Goal: Task Accomplishment & Management: Manage account settings

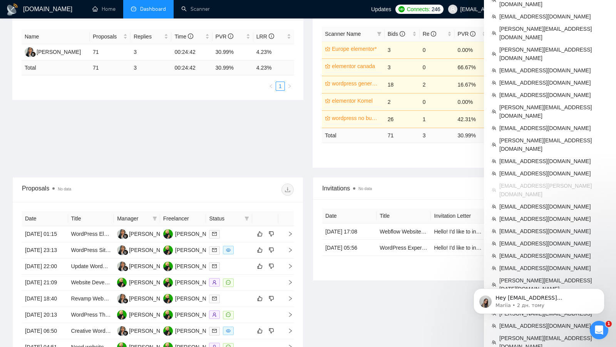
scroll to position [144, 0]
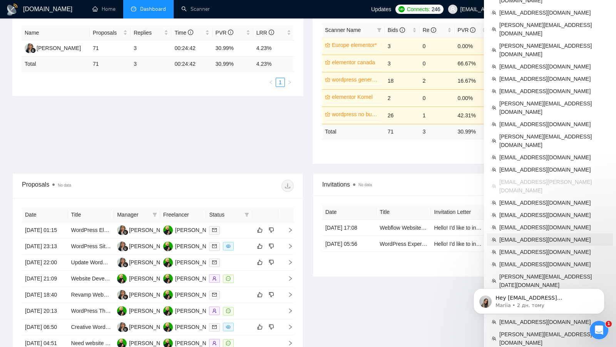
click at [534, 236] on span "[EMAIL_ADDRESS][DOMAIN_NAME]" at bounding box center [553, 240] width 109 height 8
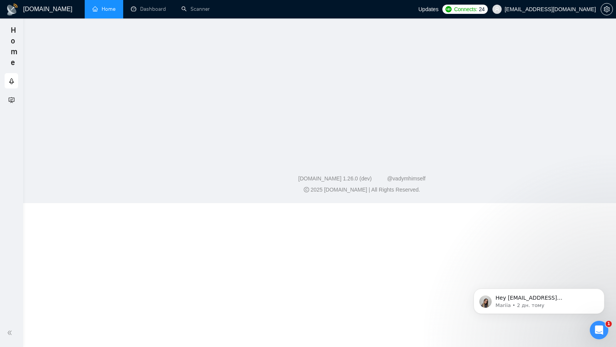
scroll to position [99, 0]
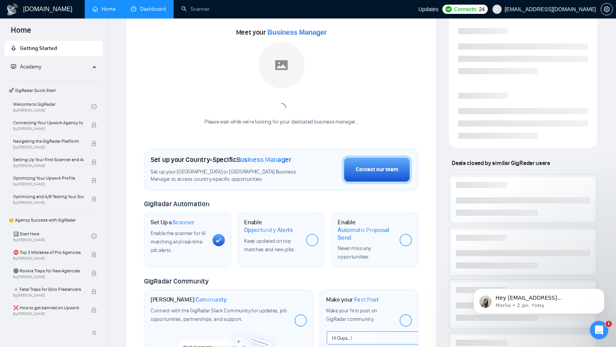
click at [164, 12] on link "Dashboard" at bounding box center [148, 9] width 35 height 7
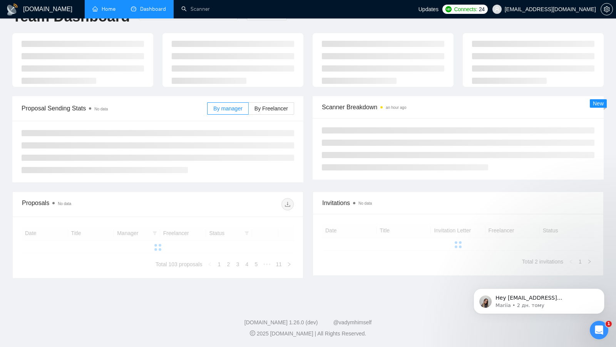
type input "[DATE]"
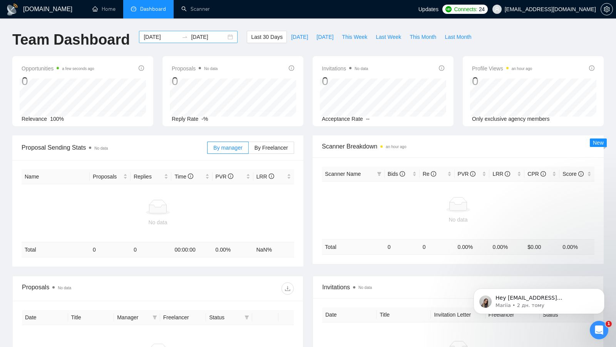
click at [228, 37] on div "[DATE] [DATE]" at bounding box center [188, 37] width 99 height 12
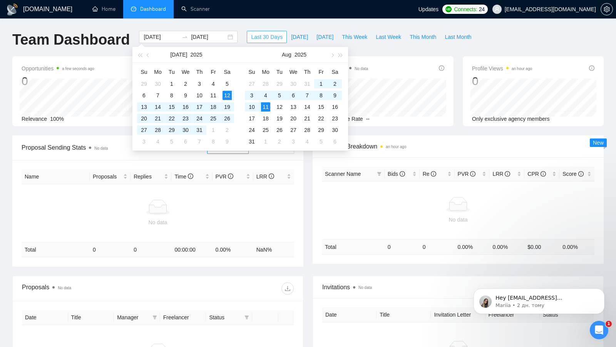
click at [259, 37] on span "Last 30 Days" at bounding box center [267, 37] width 32 height 8
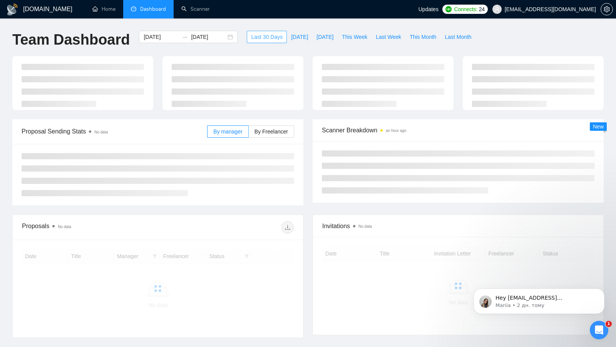
click at [259, 37] on span "Last 30 Days" at bounding box center [267, 37] width 32 height 8
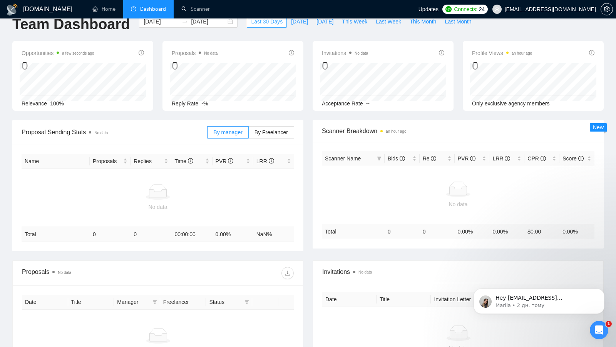
scroll to position [13, 0]
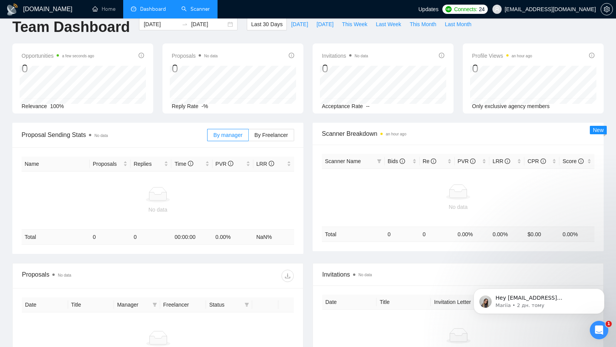
click at [197, 9] on link "Scanner" at bounding box center [195, 9] width 28 height 7
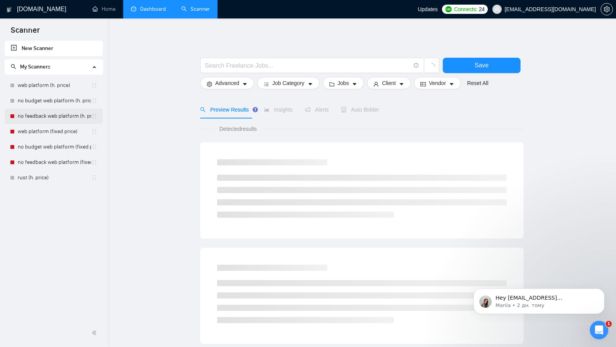
click at [33, 117] on link "no feedback web platform (h. price)" at bounding box center [55, 116] width 74 height 15
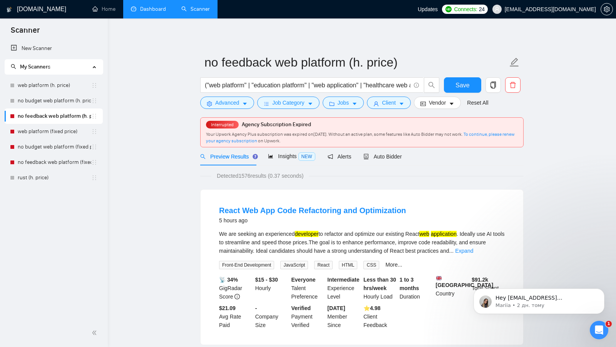
click at [148, 12] on link "Dashboard" at bounding box center [148, 9] width 35 height 7
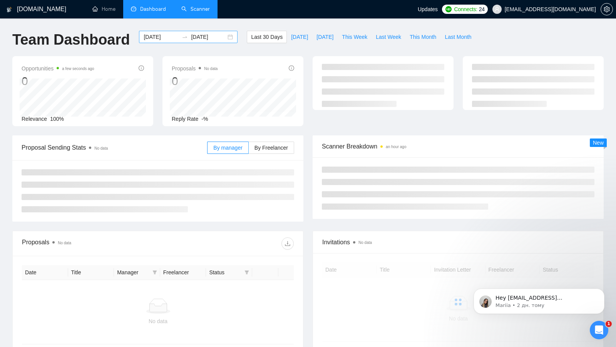
click at [223, 38] on div "[DATE] [DATE]" at bounding box center [188, 37] width 99 height 12
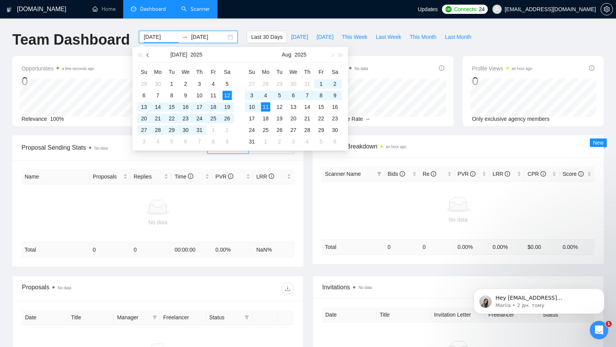
click at [149, 59] on button "button" at bounding box center [148, 54] width 8 height 15
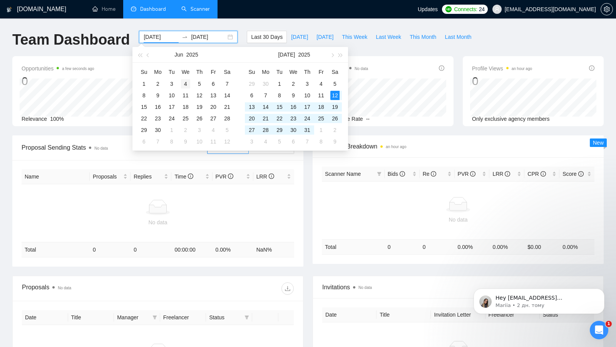
type input "[DATE]"
click at [182, 82] on div "4" at bounding box center [185, 83] width 9 height 9
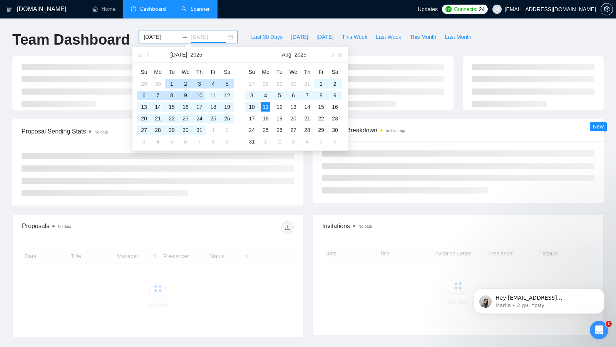
type input "[DATE]"
click at [232, 159] on li at bounding box center [158, 156] width 273 height 6
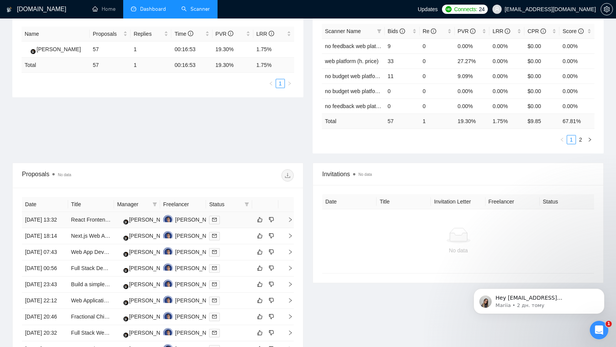
scroll to position [145, 0]
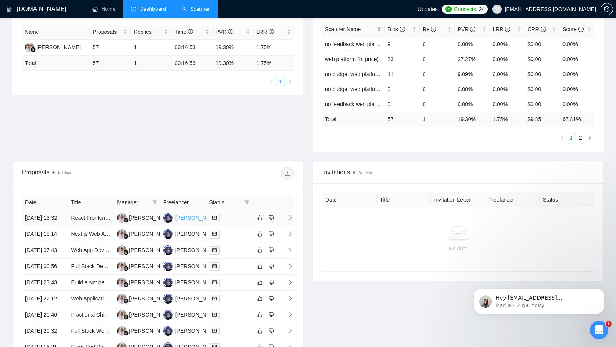
click at [194, 220] on div "[PERSON_NAME]" at bounding box center [197, 218] width 44 height 8
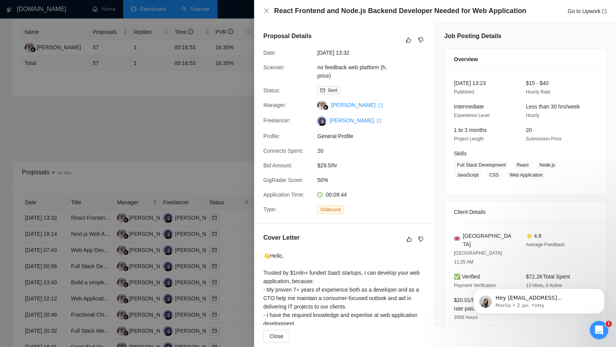
click at [204, 116] on div at bounding box center [308, 173] width 616 height 347
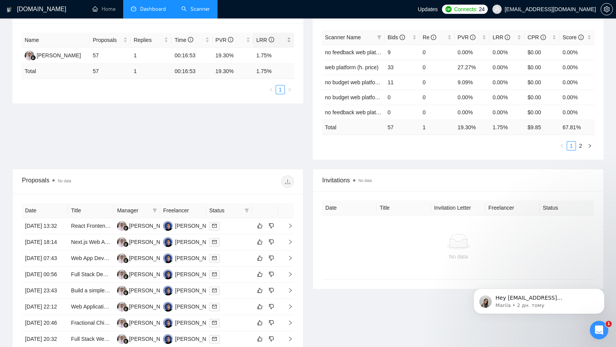
scroll to position [283, 0]
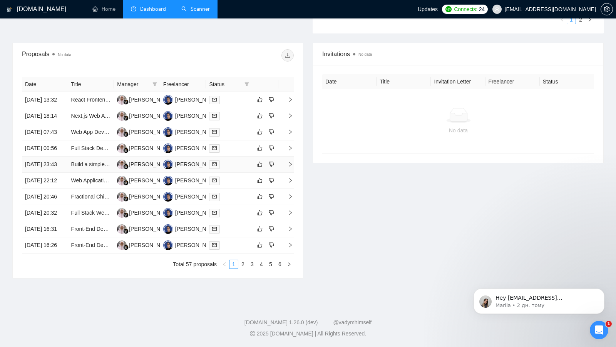
click at [235, 173] on td at bounding box center [229, 165] width 46 height 16
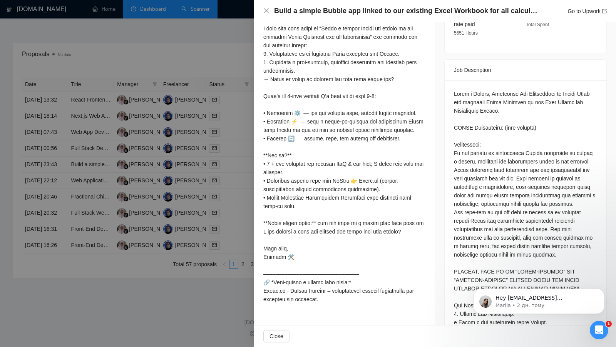
scroll to position [296, 0]
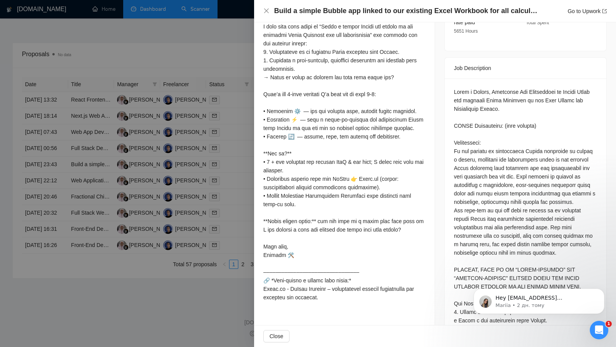
click at [405, 244] on div at bounding box center [344, 153] width 162 height 296
click at [241, 221] on div at bounding box center [308, 173] width 616 height 347
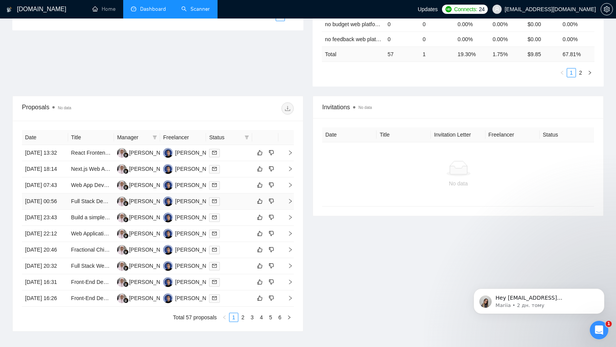
scroll to position [227, 0]
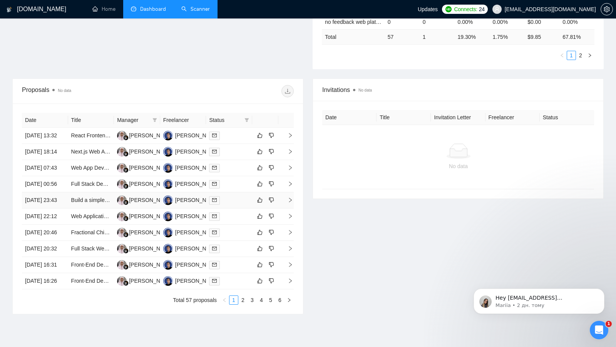
click at [235, 205] on div at bounding box center [229, 200] width 40 height 9
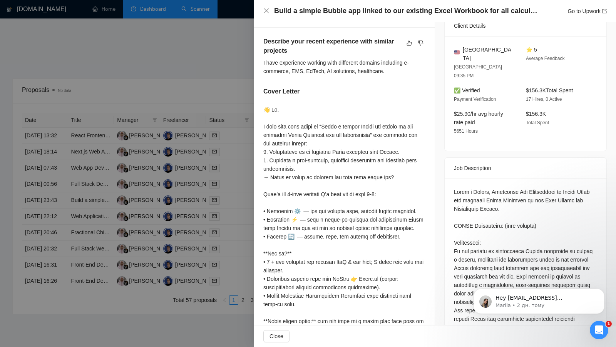
scroll to position [183, 0]
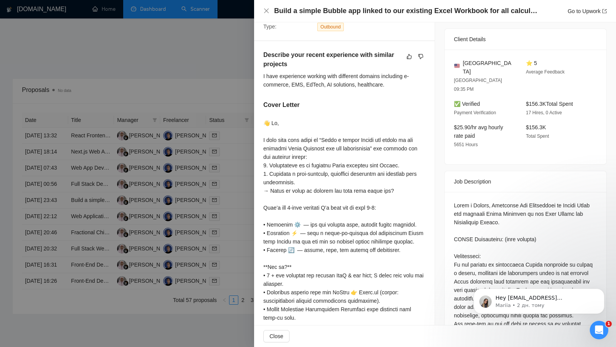
click at [202, 82] on div at bounding box center [308, 173] width 616 height 347
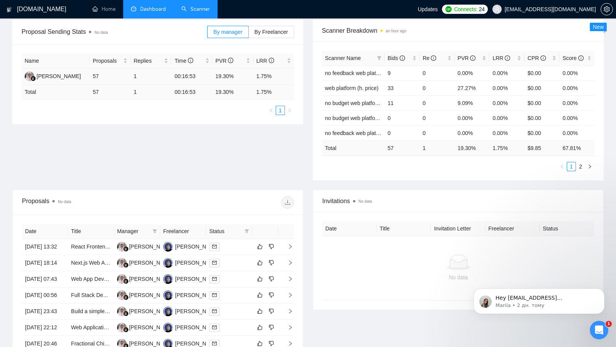
scroll to position [332, 0]
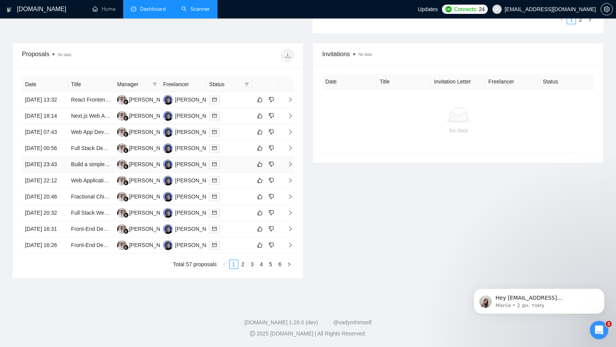
click at [237, 160] on div at bounding box center [229, 164] width 40 height 9
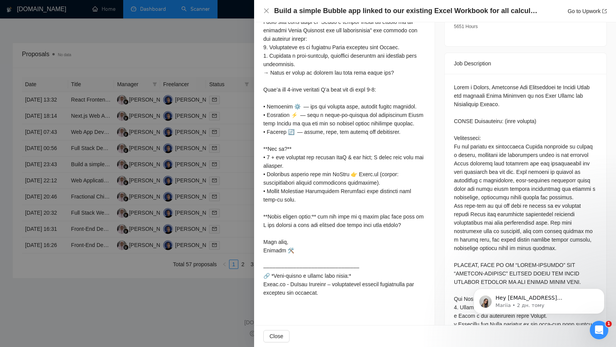
scroll to position [301, 0]
click at [230, 183] on div at bounding box center [308, 173] width 616 height 347
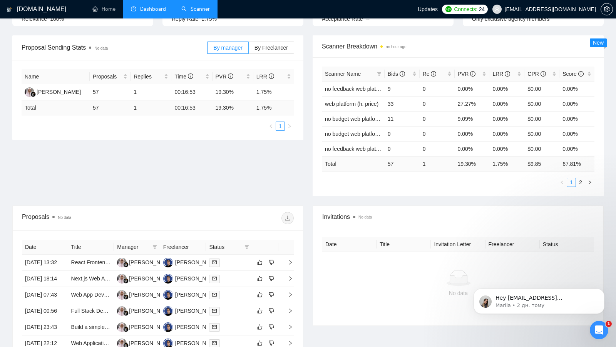
scroll to position [162, 0]
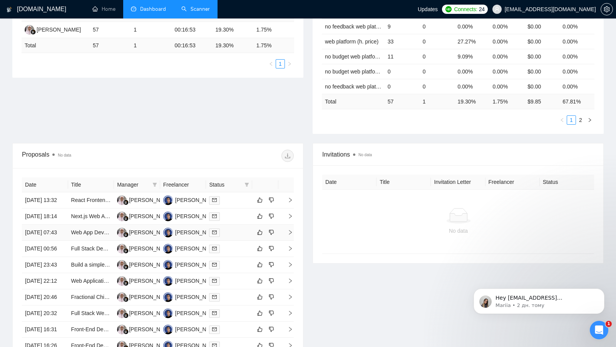
click at [230, 241] on td at bounding box center [229, 233] width 46 height 16
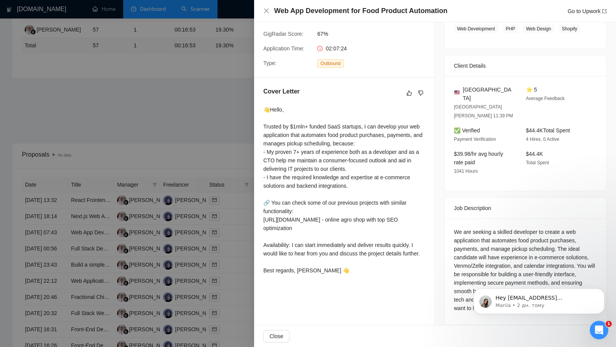
scroll to position [170, 0]
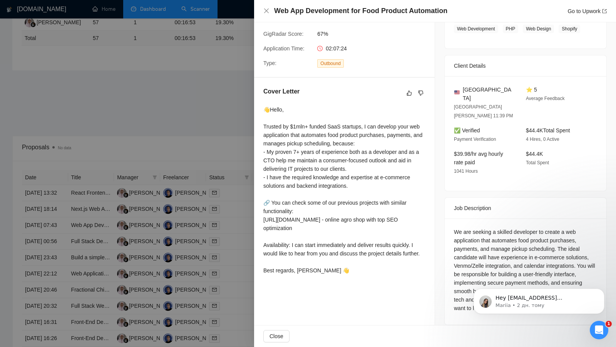
click at [199, 124] on div at bounding box center [308, 173] width 616 height 347
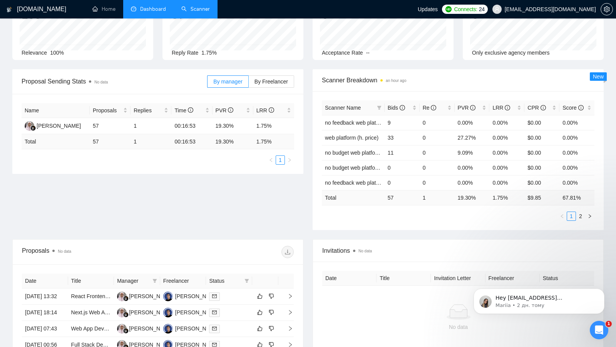
scroll to position [64, 0]
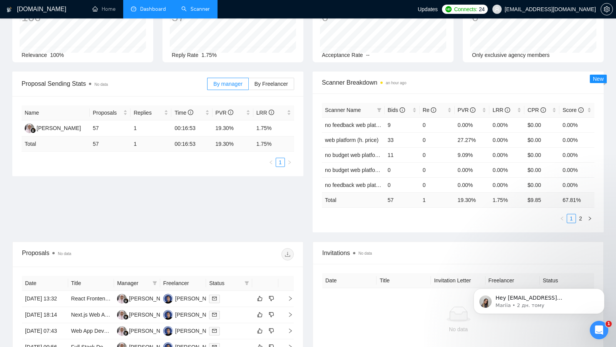
click at [281, 209] on div "Proposal Sending Stats No data By manager By Freelancer Name Proposals Replies …" at bounding box center [308, 157] width 601 height 170
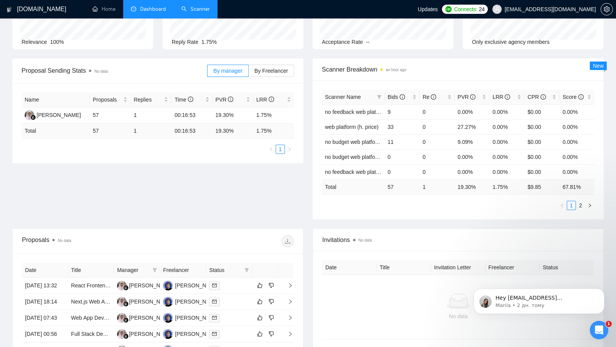
scroll to position [78, 0]
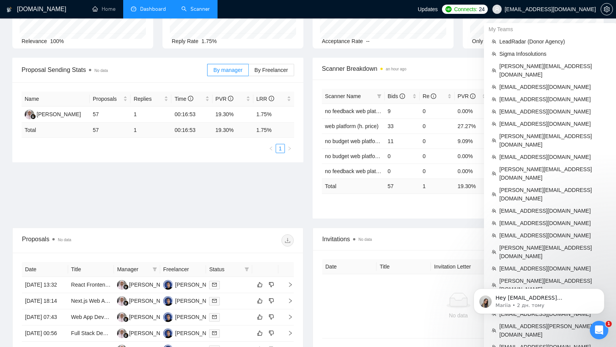
click at [582, 5] on span "[EMAIL_ADDRESS][DOMAIN_NAME]" at bounding box center [544, 9] width 113 height 25
click at [582, 9] on span "[EMAIL_ADDRESS][DOMAIN_NAME]" at bounding box center [550, 9] width 91 height 0
copy div "[EMAIL_ADDRESS][DOMAIN_NAME]"
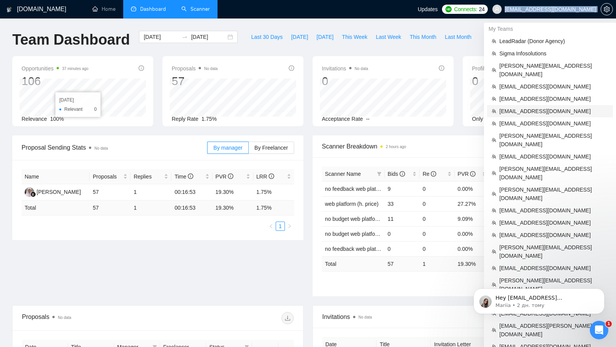
scroll to position [3, 0]
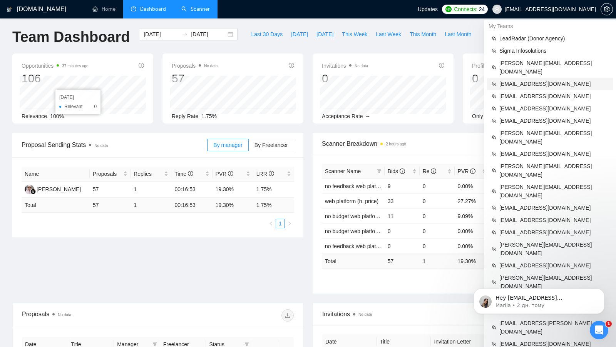
click at [541, 80] on span "[EMAIL_ADDRESS][DOMAIN_NAME]" at bounding box center [553, 84] width 109 height 8
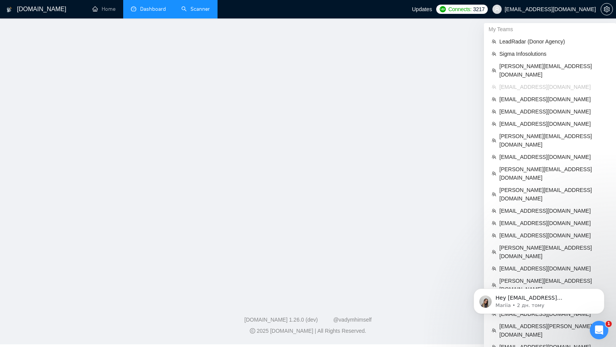
scroll to position [110, 0]
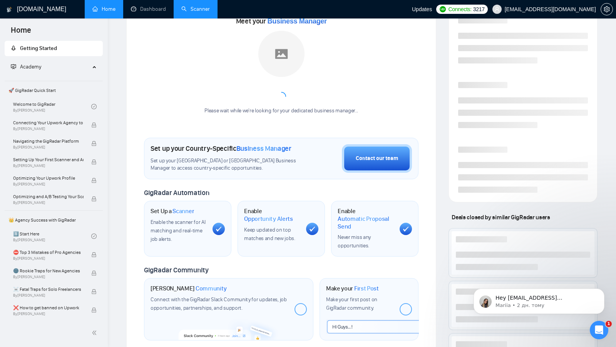
click at [207, 19] on div "Meet your Business Manager Please wait while we're looking for your dedicated b…" at bounding box center [281, 68] width 274 height 107
click at [202, 12] on link "Scanner" at bounding box center [195, 9] width 28 height 7
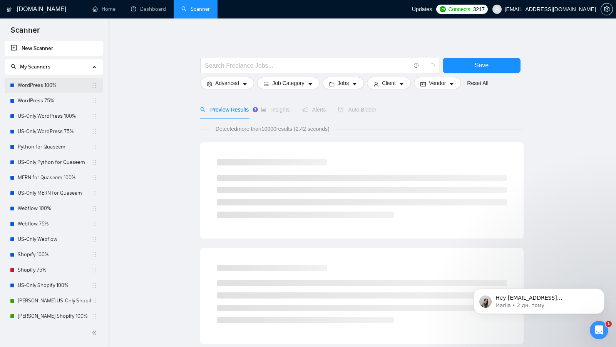
click at [59, 90] on link "WordPress 100%" at bounding box center [55, 85] width 74 height 15
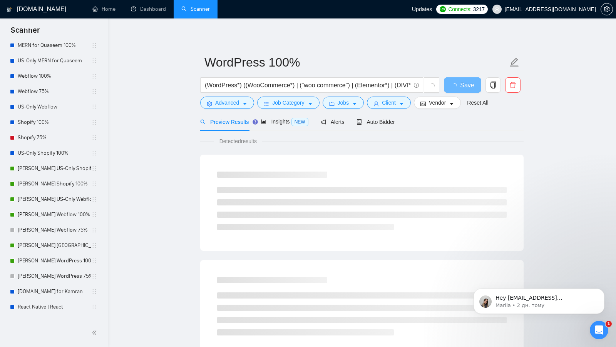
scroll to position [174, 0]
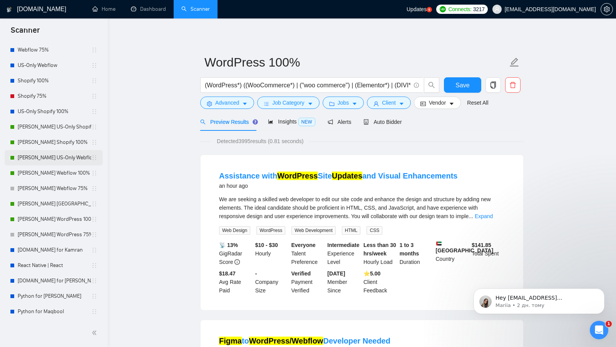
click at [41, 162] on link "[PERSON_NAME] US-Only Webflow" at bounding box center [55, 157] width 74 height 15
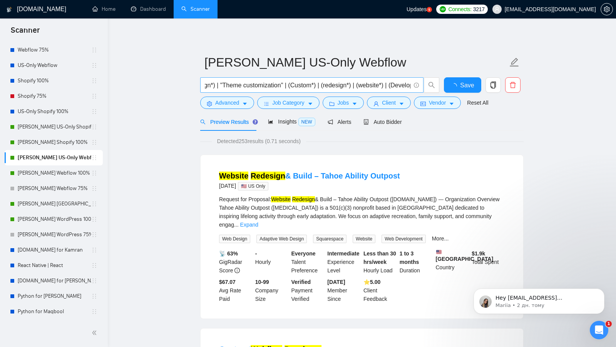
scroll to position [0, 328]
click at [359, 86] on input "(Webflow) ((subscription*) | (Figma*) | (ecommerce*) | (Store*) | (Landing*) | …" at bounding box center [308, 85] width 206 height 10
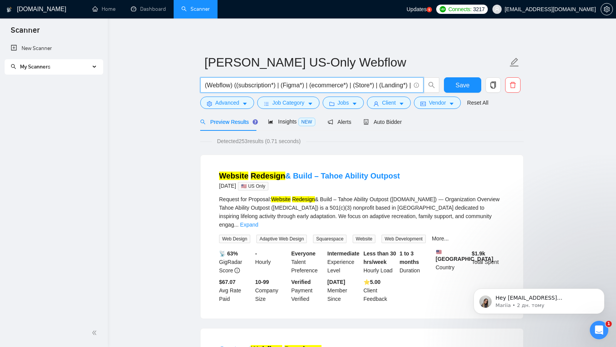
scroll to position [0, 0]
click at [93, 65] on div "My Scanners" at bounding box center [54, 66] width 99 height 15
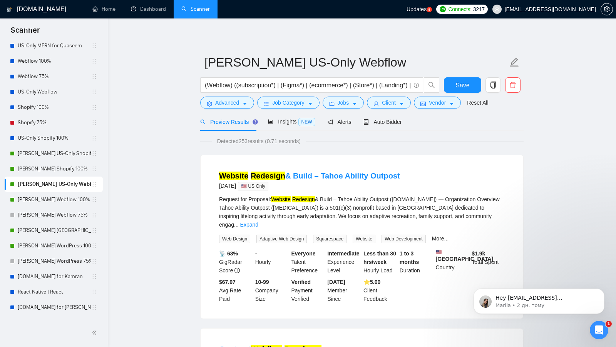
scroll to position [151, 0]
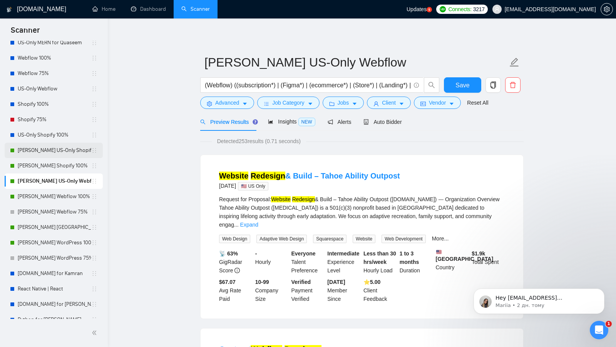
click at [59, 153] on link "[PERSON_NAME] US-Only Shopify 100%" at bounding box center [55, 150] width 74 height 15
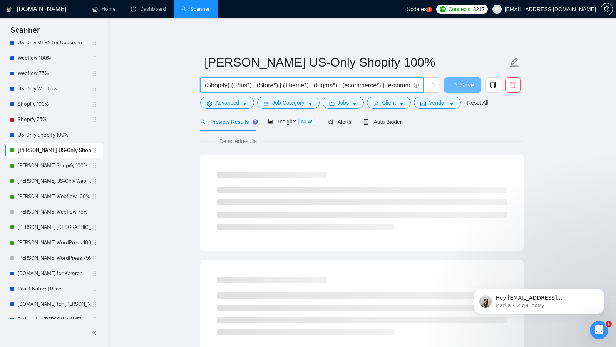
click at [302, 81] on input "(Shopify) ((Plus*) | (Store*) | (Theme*) | (Figma*) | (ecommerce*) | (e-commerc…" at bounding box center [308, 85] width 206 height 10
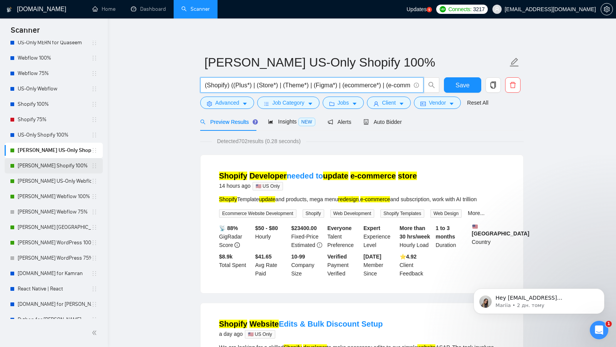
click at [52, 165] on link "[PERSON_NAME] Shopify 100%" at bounding box center [55, 165] width 74 height 15
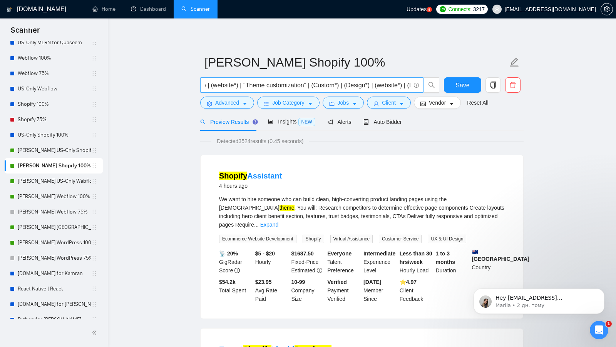
scroll to position [0, 258]
click at [335, 87] on input "(Shopify) ((Plus*) | (Store*) | (Theme*) | (Figma*) | (ecommerce*) | (e-commerc…" at bounding box center [308, 85] width 206 height 10
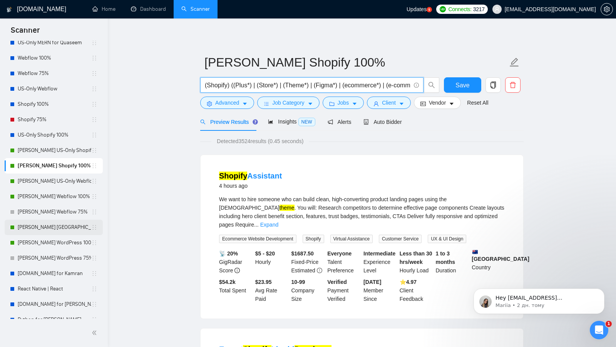
click at [65, 229] on link "[PERSON_NAME] [GEOGRAPHIC_DATA]-Only WordPress 100%" at bounding box center [55, 227] width 74 height 15
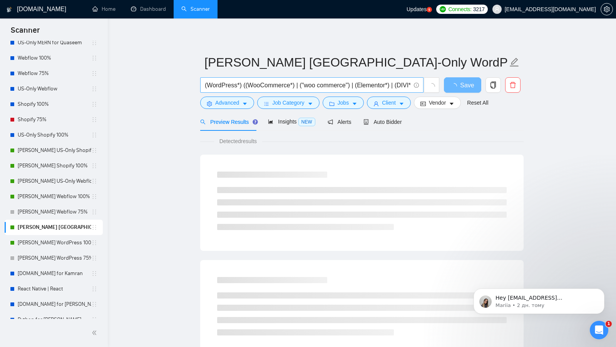
click at [296, 86] on input "(WordPress*) ((WooCommerce*) | ("woo commerce") | (Elementor*) | (DIVI*) | (Bea…" at bounding box center [308, 85] width 206 height 10
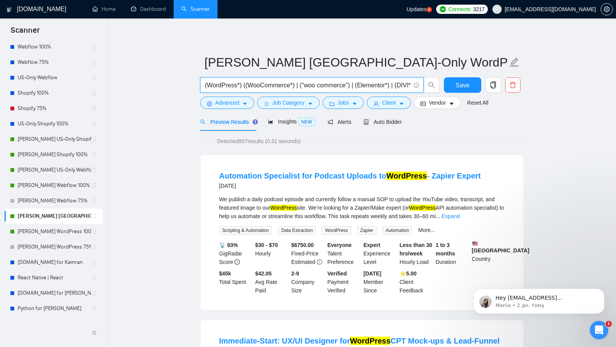
scroll to position [174, 0]
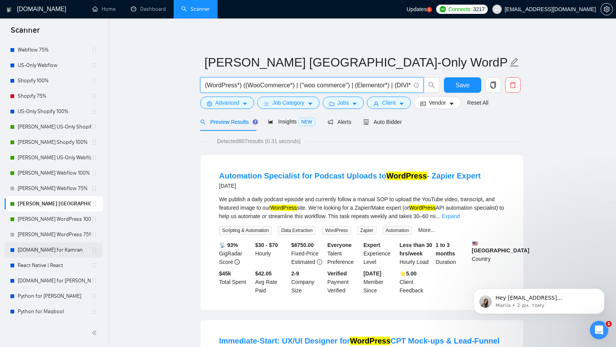
click at [41, 249] on link "[DOMAIN_NAME] for Kamran" at bounding box center [55, 250] width 74 height 15
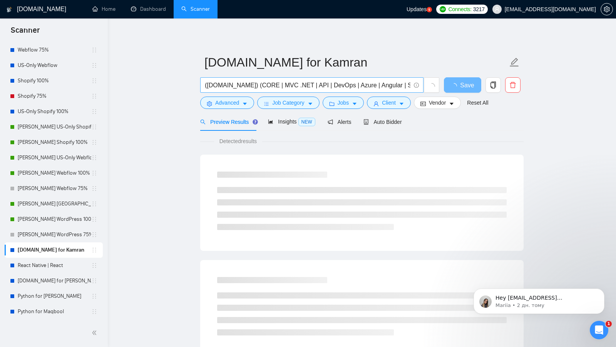
click at [348, 84] on input "([DOMAIN_NAME]) (CORE | MVC .NET | API | DevOps | Azure | Angular | SQL | C# | …" at bounding box center [308, 85] width 206 height 10
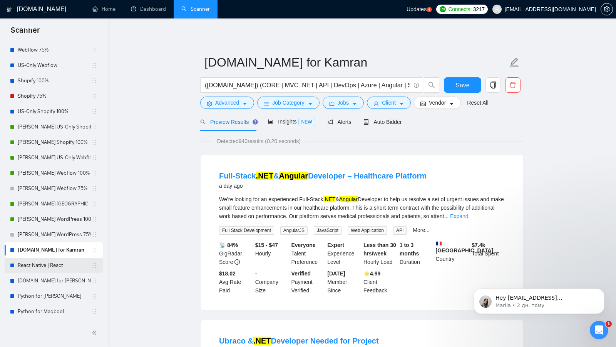
click at [46, 271] on link "React Native | React" at bounding box center [55, 265] width 74 height 15
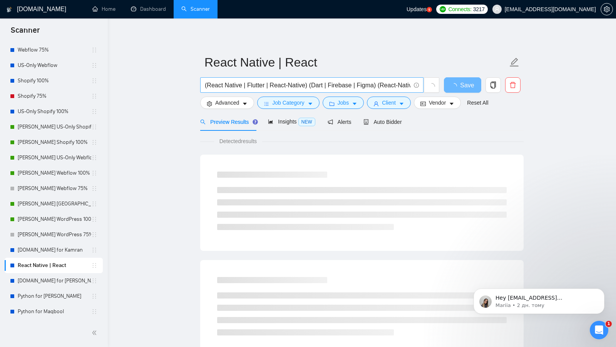
click at [308, 82] on input "(React Native | Flutter | React-Native) (Dart | Firebase | Figma) (React-Native…" at bounding box center [308, 85] width 206 height 10
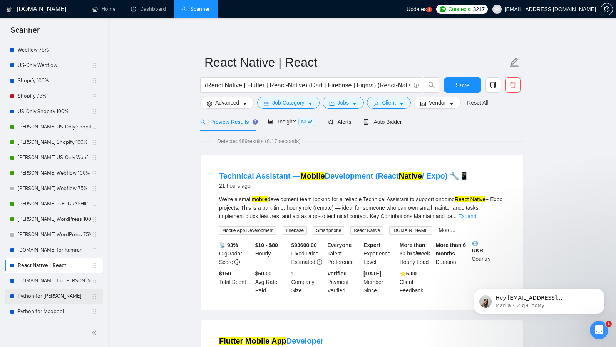
click at [49, 290] on link "Python for [PERSON_NAME]" at bounding box center [55, 296] width 74 height 15
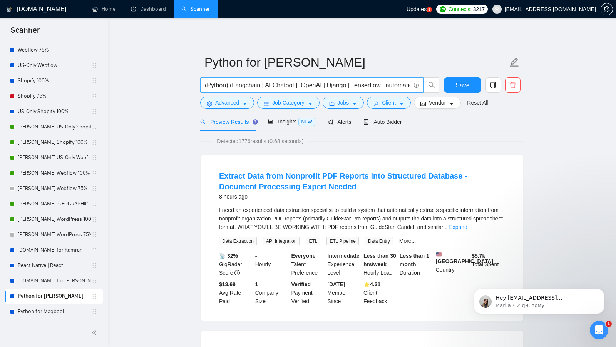
click at [312, 81] on input "(Python) (Langchain | AI Chatbot | OpenAI | Django | Tenserflow | automation | …" at bounding box center [308, 85] width 206 height 10
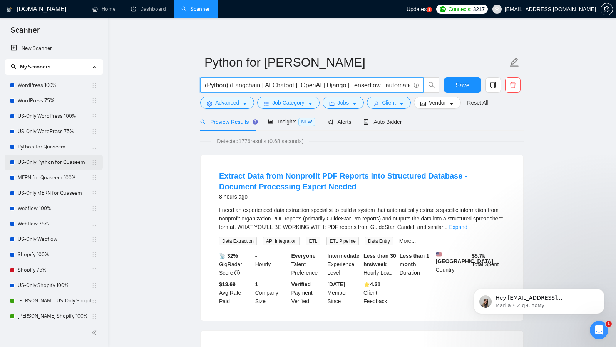
click at [59, 165] on link "US-Only Python for Quaseem" at bounding box center [55, 162] width 74 height 15
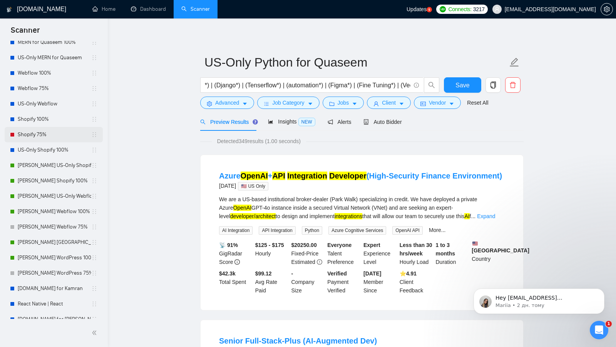
scroll to position [174, 0]
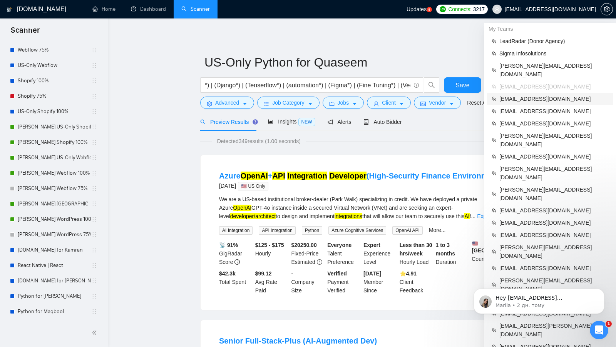
click at [555, 95] on span "[EMAIL_ADDRESS][DOMAIN_NAME]" at bounding box center [553, 99] width 109 height 8
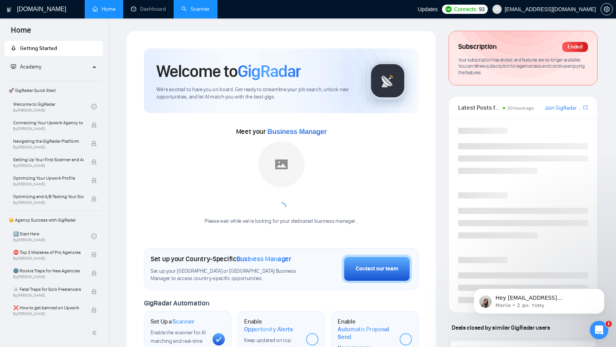
click at [200, 8] on link "Scanner" at bounding box center [195, 9] width 28 height 7
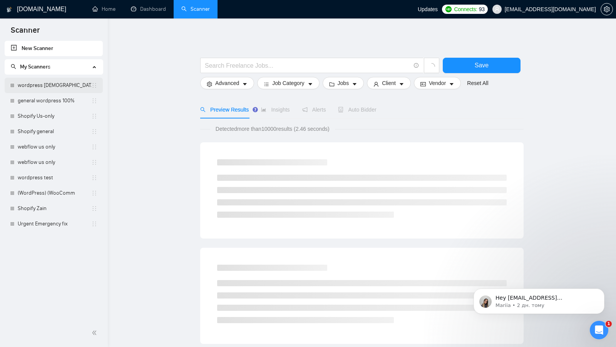
click at [51, 85] on link "wordpress [DEMOGRAPHIC_DATA]-only 100%" at bounding box center [55, 85] width 74 height 15
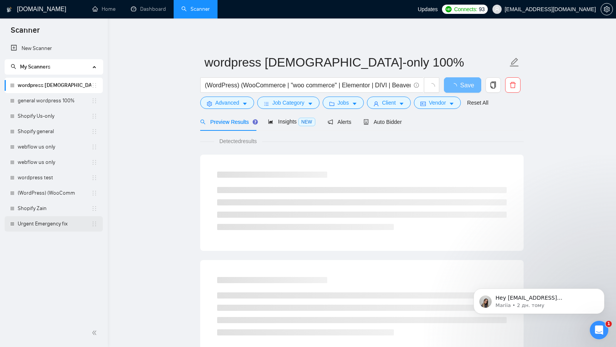
click at [52, 224] on link "Urgent Emergency fix" at bounding box center [55, 223] width 74 height 15
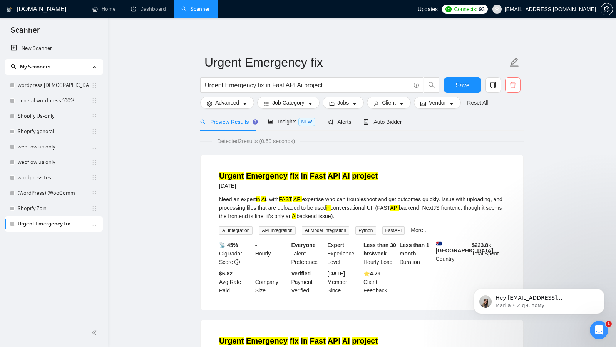
click at [509, 82] on icon "delete" at bounding box center [512, 85] width 7 height 7
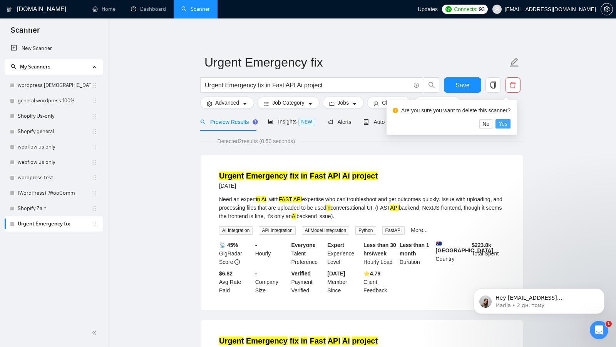
click at [507, 125] on span "Yes" at bounding box center [503, 124] width 9 height 8
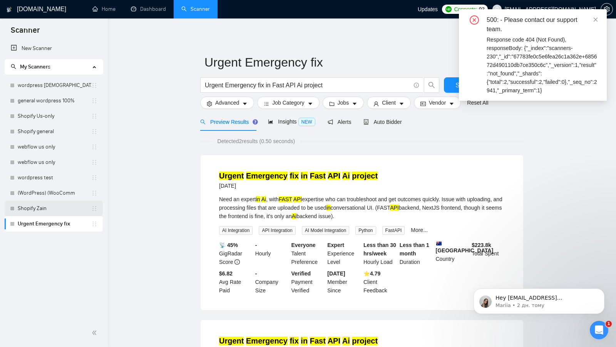
click at [51, 212] on link "Shopify Zain" at bounding box center [55, 208] width 74 height 15
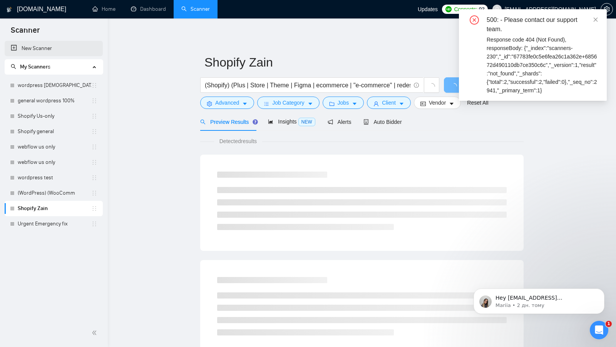
click at [59, 55] on link "New Scanner" at bounding box center [54, 48] width 86 height 15
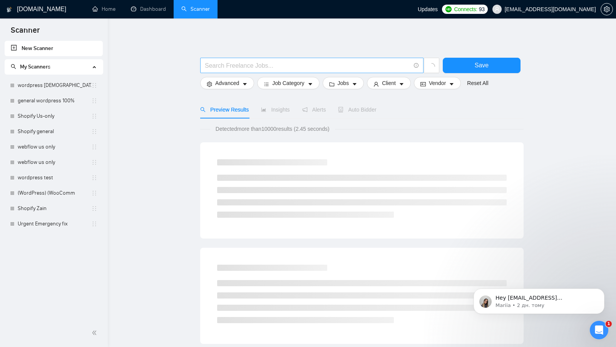
click at [240, 66] on input "text" at bounding box center [308, 66] width 206 height 10
type input "d"
click at [51, 221] on link "Urgent Emergency fix" at bounding box center [55, 223] width 74 height 15
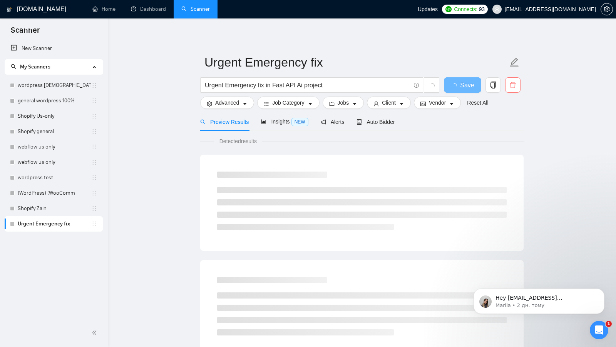
click at [509, 82] on icon "delete" at bounding box center [512, 85] width 7 height 7
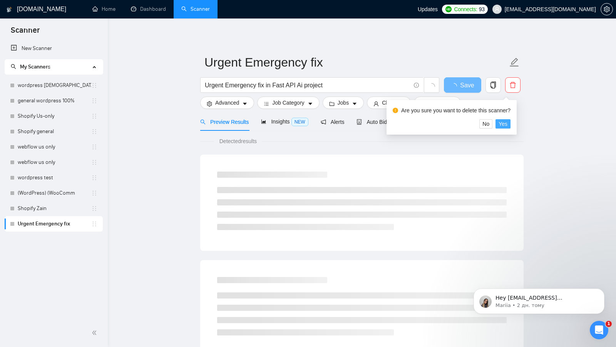
click at [507, 125] on span "Yes" at bounding box center [503, 124] width 9 height 8
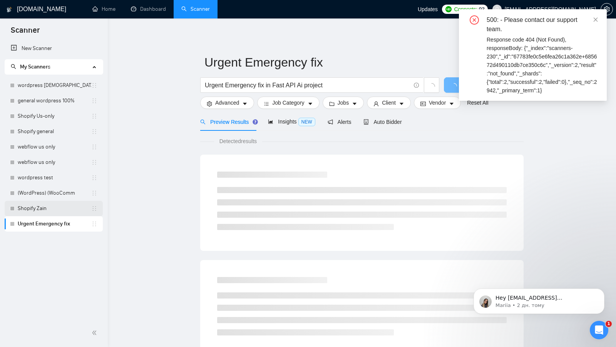
click at [52, 208] on link "Shopify Zain" at bounding box center [55, 208] width 74 height 15
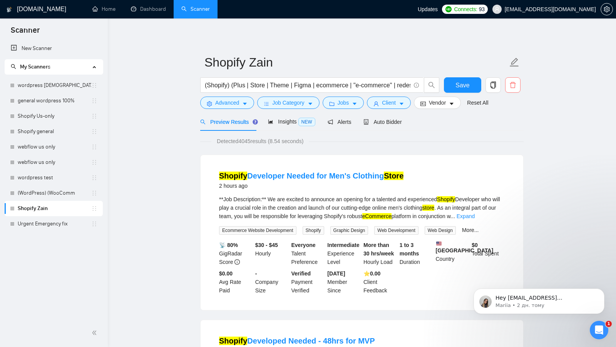
click at [513, 81] on button "button" at bounding box center [512, 84] width 15 height 15
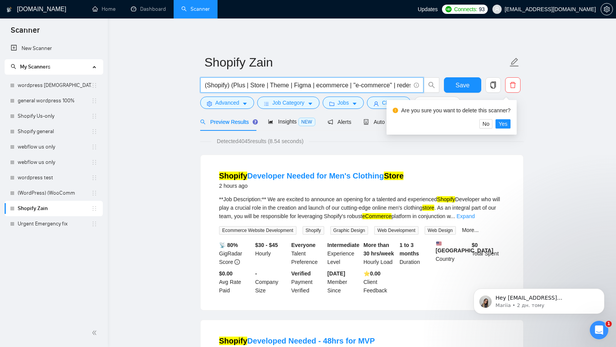
click at [347, 84] on input "(Shopify) (Plus | Store | Theme | Figma | ecommerce | "e-commerce" | redesign |…" at bounding box center [308, 85] width 206 height 10
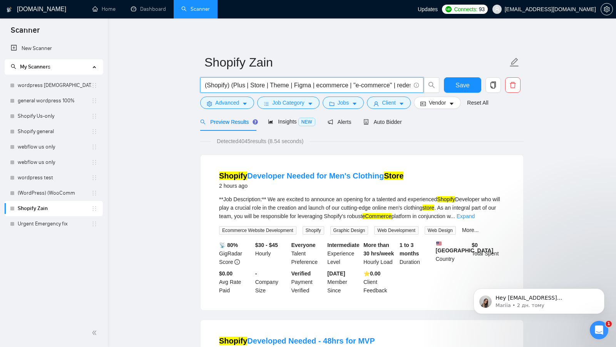
scroll to position [0, 66]
click at [516, 84] on span "delete" at bounding box center [512, 85] width 15 height 7
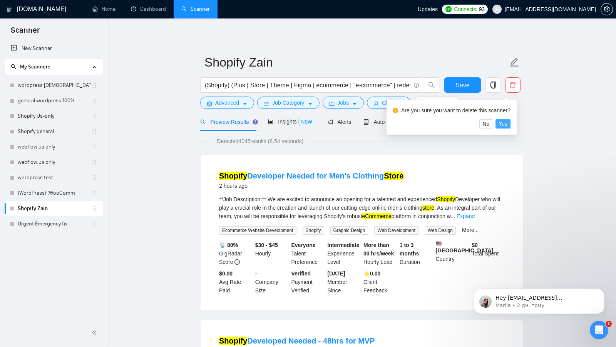
click at [510, 125] on button "Yes" at bounding box center [502, 123] width 15 height 9
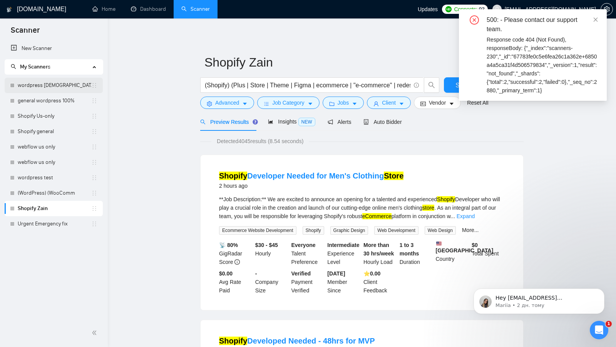
click at [40, 83] on link "wordpress [DEMOGRAPHIC_DATA]-only 100%" at bounding box center [55, 85] width 74 height 15
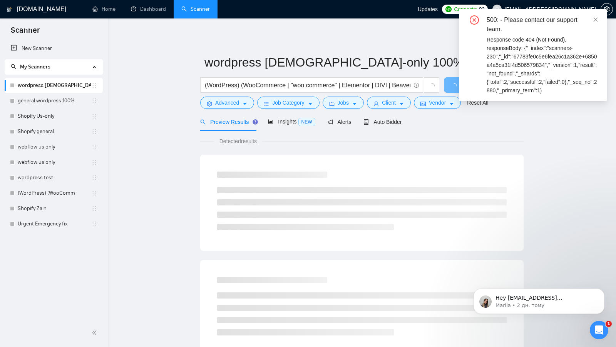
click at [129, 89] on main "wordpress US-only 100% (WordPress) (WooCommerce | "woo commerce" | Elementor | …" at bounding box center [362, 352] width 484 height 642
click at [109, 10] on link "Home" at bounding box center [103, 9] width 23 height 7
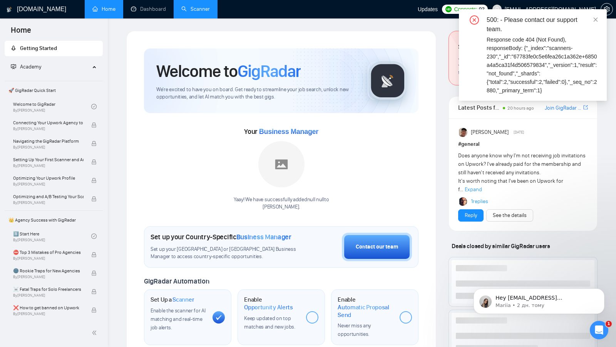
click at [599, 22] on div "500: - Please contact our support team. Response code 404 (Not Found), response…" at bounding box center [533, 55] width 148 height 92
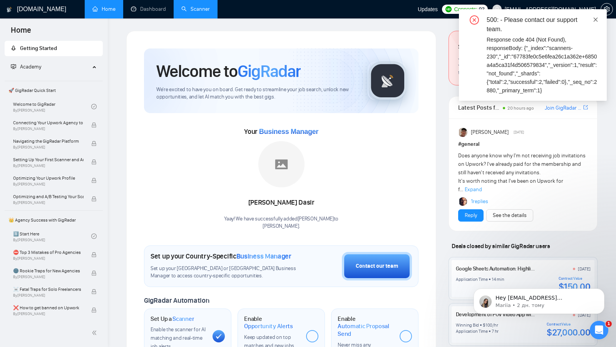
click at [596, 22] on icon "close" at bounding box center [595, 19] width 5 height 5
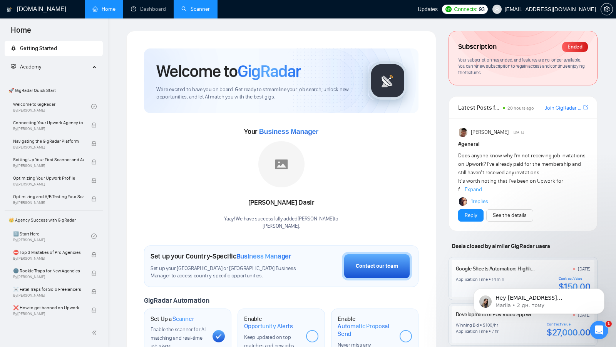
click at [552, 9] on span "[EMAIL_ADDRESS][DOMAIN_NAME]" at bounding box center [550, 9] width 91 height 0
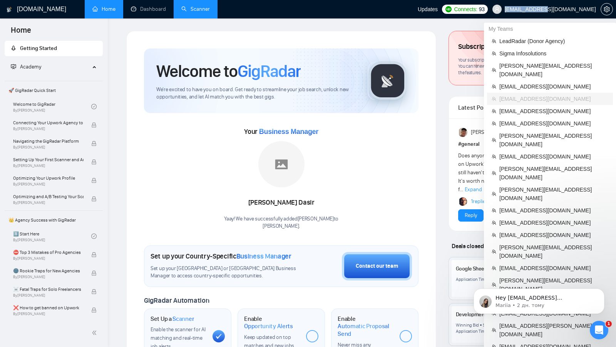
click at [552, 9] on span "[EMAIL_ADDRESS][DOMAIN_NAME]" at bounding box center [550, 9] width 91 height 0
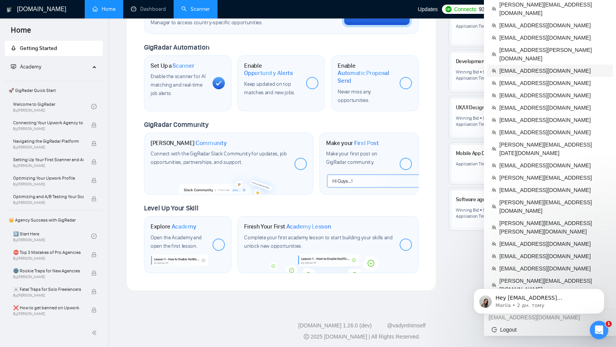
copy div "[EMAIL_ADDRESS][DOMAIN_NAME]"
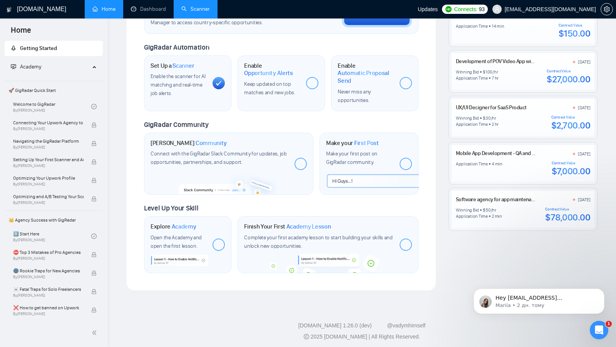
click at [601, 338] on div "Відкрити програму для спілкування Intercom" at bounding box center [598, 330] width 25 height 25
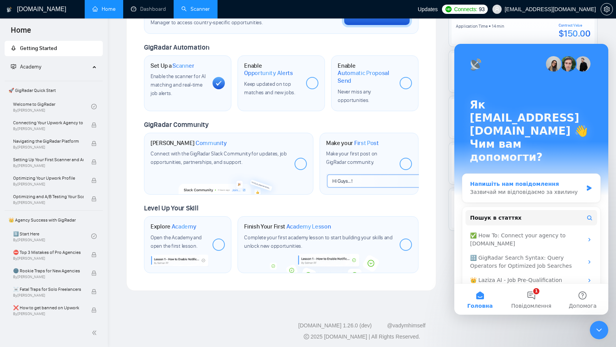
scroll to position [0, 0]
click at [501, 207] on div "Пошук в статтях ✅ How To: Connect your agency to [DOMAIN_NAME] 🔠 GigRadar Searc…" at bounding box center [531, 256] width 138 height 98
click at [501, 214] on span "Пошук в статтях" at bounding box center [496, 218] width 52 height 8
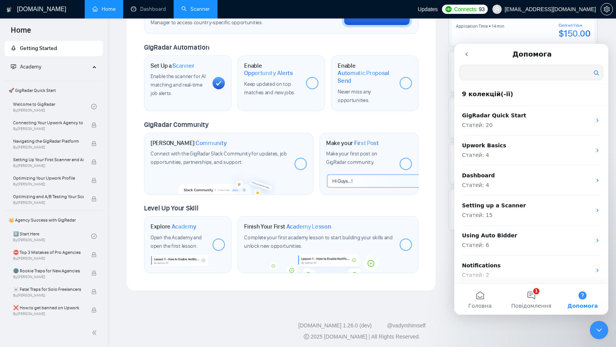
type input "c"
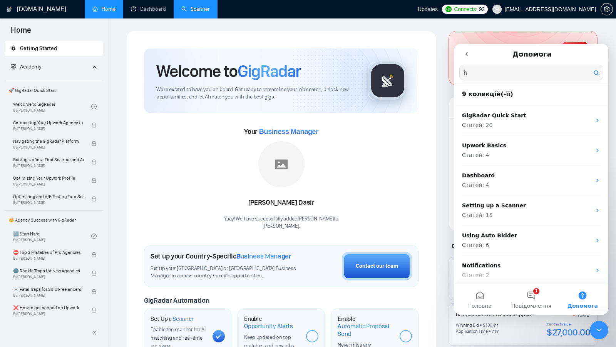
scroll to position [0, 0]
type input "h"
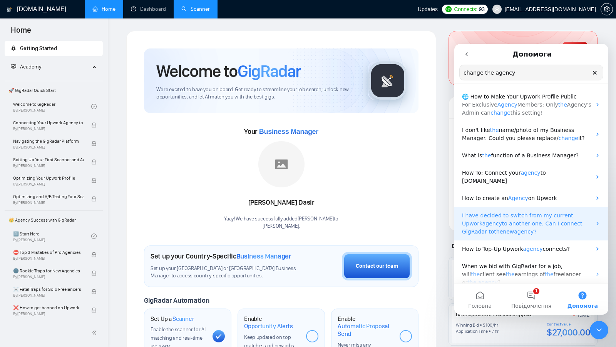
type input "change the agency"
click at [561, 222] on p "I have decided to switch from my current Upwork agency to another one. Can I co…" at bounding box center [526, 224] width 129 height 24
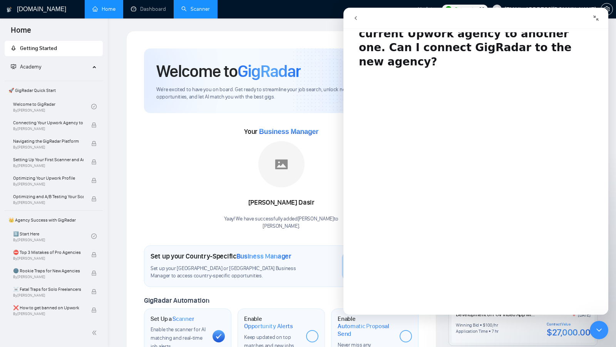
scroll to position [22, 0]
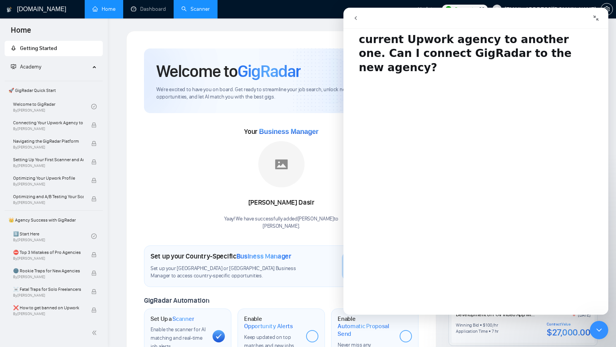
click at [605, 332] on div "Закрити програму для спілкування Intercom" at bounding box center [599, 330] width 18 height 18
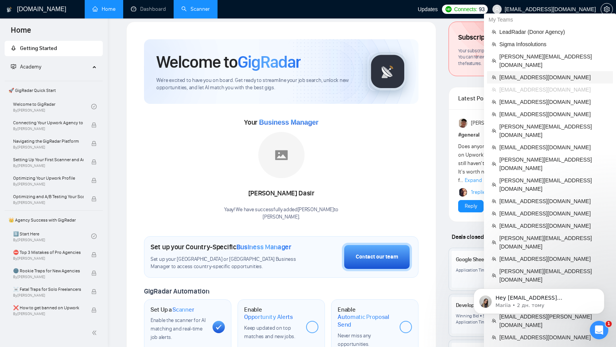
scroll to position [18, 0]
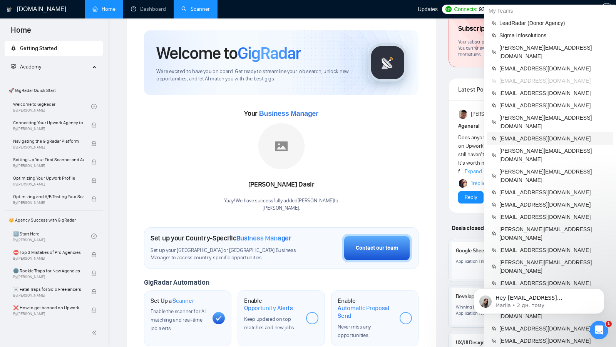
click at [522, 134] on span "[EMAIL_ADDRESS][DOMAIN_NAME]" at bounding box center [553, 138] width 109 height 8
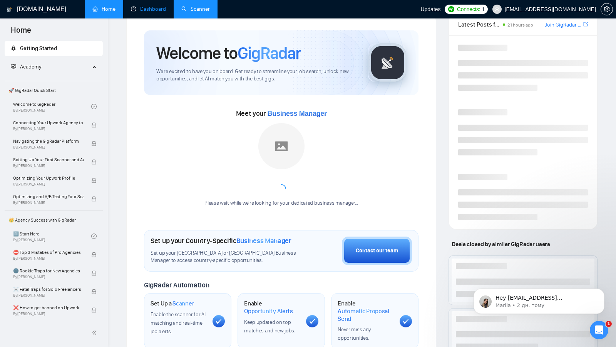
click at [132, 6] on link "Dashboard" at bounding box center [148, 9] width 35 height 7
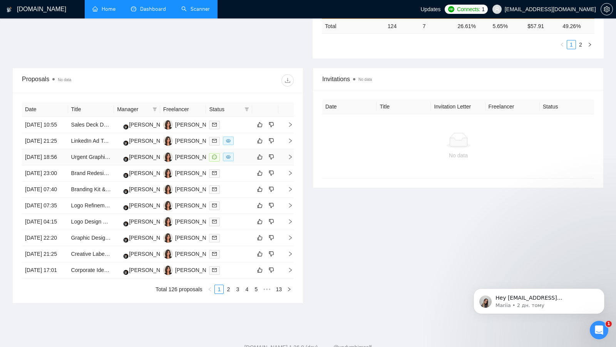
scroll to position [250, 0]
click at [250, 165] on td at bounding box center [229, 157] width 46 height 16
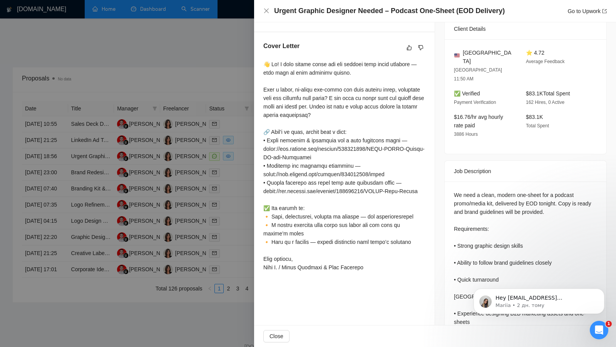
scroll to position [229, 0]
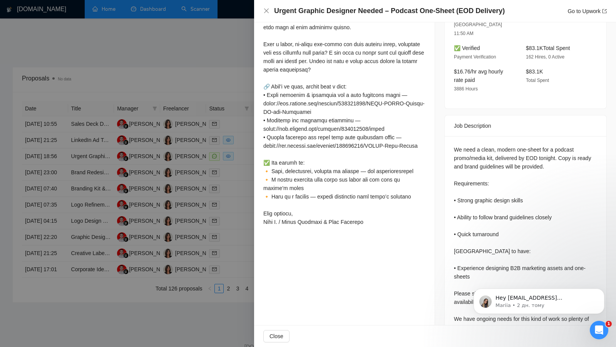
click at [228, 214] on div at bounding box center [308, 173] width 616 height 347
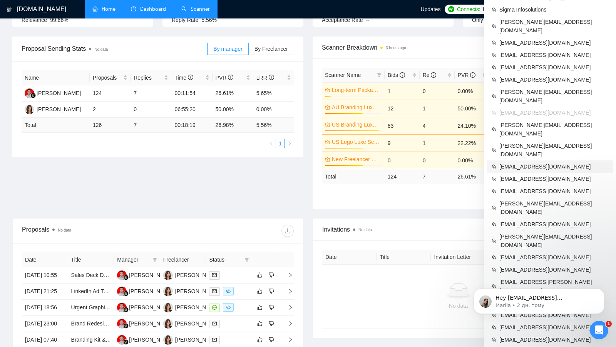
scroll to position [100, 0]
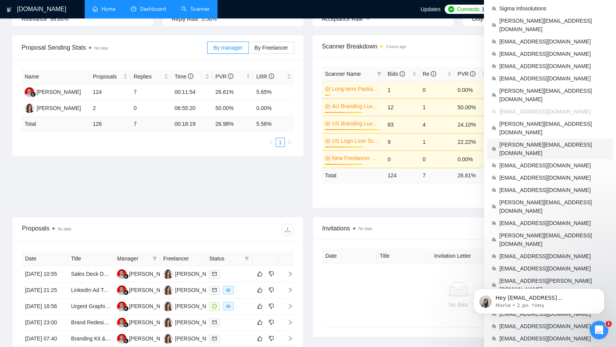
click at [549, 141] on span "[PERSON_NAME][EMAIL_ADDRESS][DOMAIN_NAME]" at bounding box center [553, 149] width 109 height 17
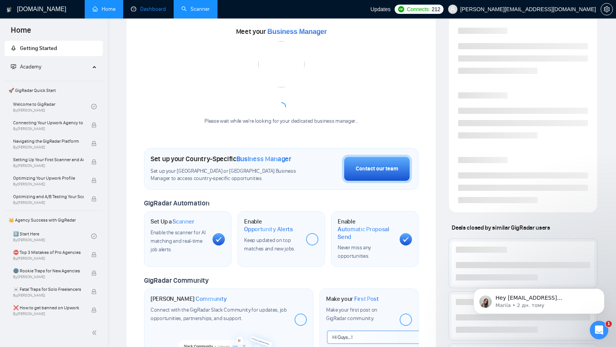
click at [164, 11] on link "Dashboard" at bounding box center [148, 9] width 35 height 7
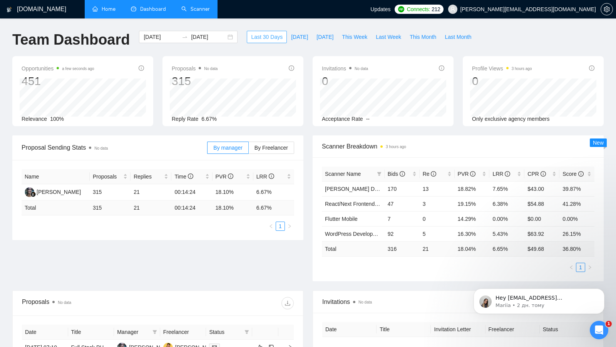
click at [267, 37] on span "Last 30 Days" at bounding box center [267, 37] width 32 height 8
click at [213, 40] on input "[DATE]" at bounding box center [208, 37] width 35 height 8
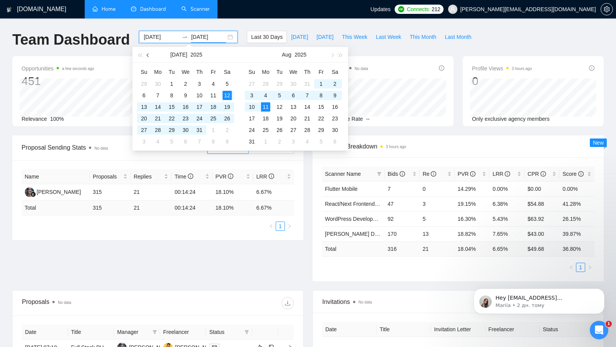
click at [151, 55] on button "button" at bounding box center [148, 54] width 8 height 15
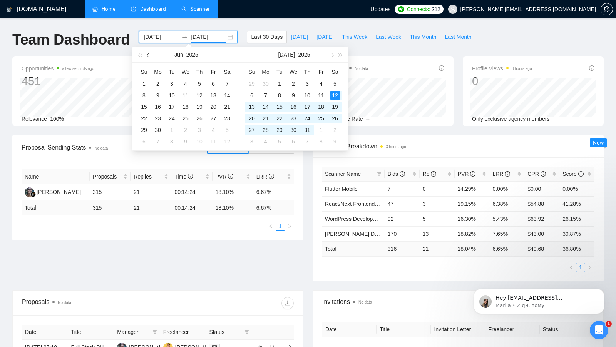
click at [151, 55] on button "button" at bounding box center [148, 54] width 8 height 15
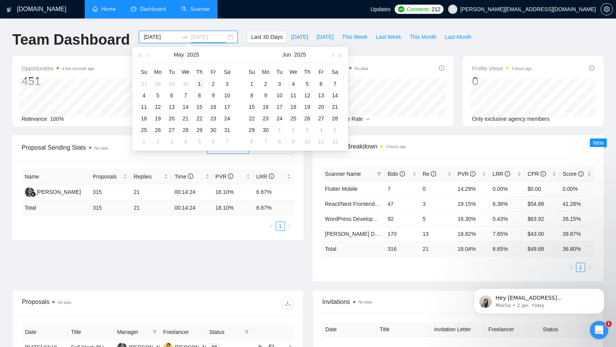
type input "[DATE]"
click at [197, 84] on div "1" at bounding box center [199, 83] width 9 height 9
click at [335, 52] on button "button" at bounding box center [332, 54] width 8 height 15
click at [148, 52] on button "button" at bounding box center [148, 54] width 8 height 15
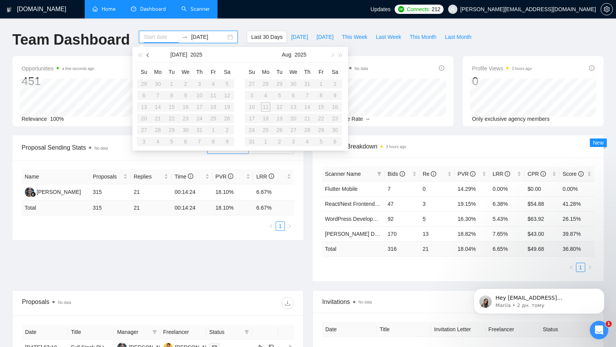
click at [148, 52] on button "button" at bounding box center [148, 54] width 8 height 15
click at [172, 84] on div "1" at bounding box center [171, 83] width 9 height 9
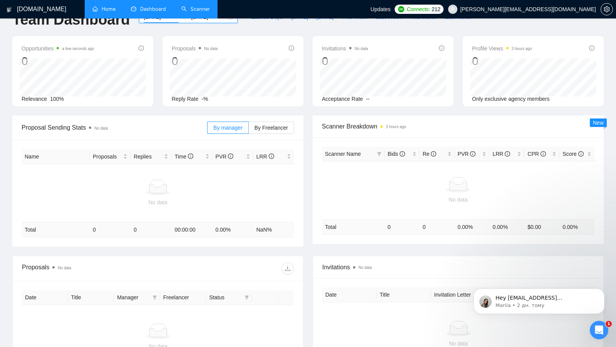
scroll to position [13, 0]
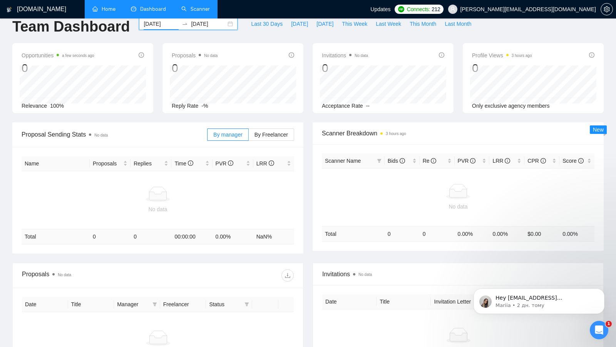
click at [220, 20] on div "[DATE] [DATE]" at bounding box center [188, 24] width 99 height 12
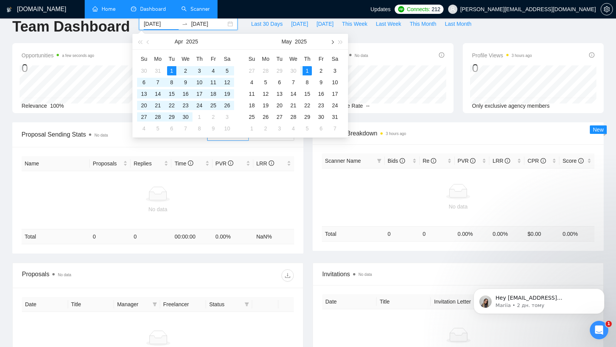
click at [334, 40] on button "button" at bounding box center [332, 41] width 8 height 15
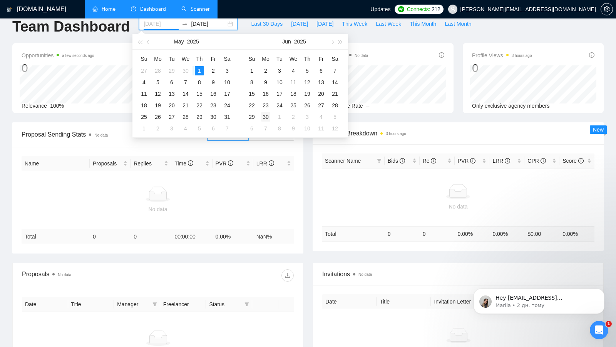
type input "[DATE]"
click at [268, 116] on div "30" at bounding box center [265, 116] width 9 height 9
type input "[DATE]"
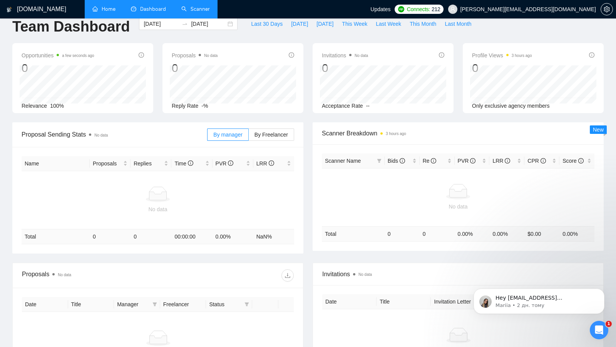
click at [311, 207] on div "Scanner Breakdown 3 hours ago Scanner Name Bids Re PVR LRR CPR Score No data To…" at bounding box center [458, 186] width 300 height 129
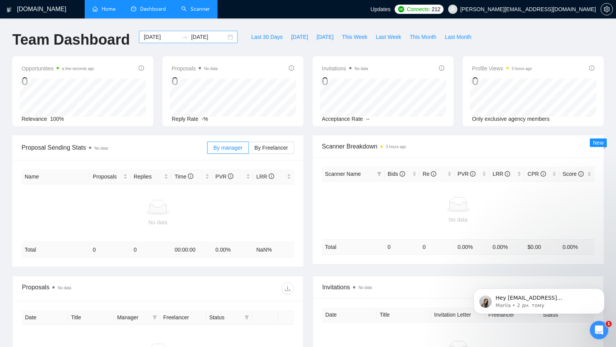
click at [226, 40] on div "[DATE] [DATE]" at bounding box center [188, 37] width 99 height 12
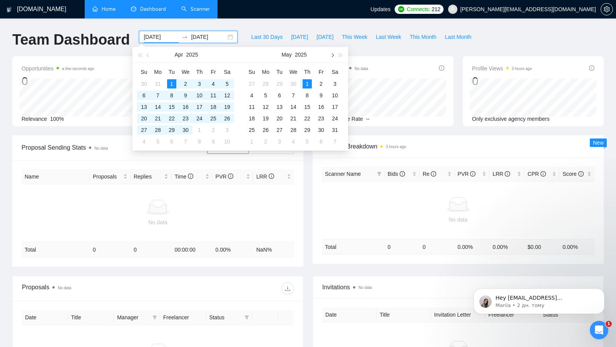
click at [333, 58] on button "button" at bounding box center [332, 54] width 8 height 15
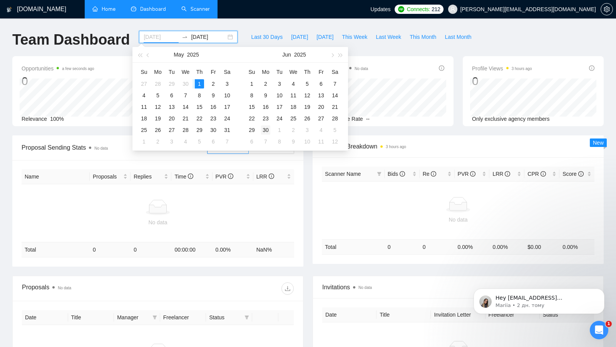
type input "[DATE]"
click at [266, 128] on div "30" at bounding box center [265, 129] width 9 height 9
click at [332, 56] on span "button" at bounding box center [332, 55] width 4 height 4
type input "[DATE]"
click at [264, 127] on div "30" at bounding box center [265, 129] width 9 height 9
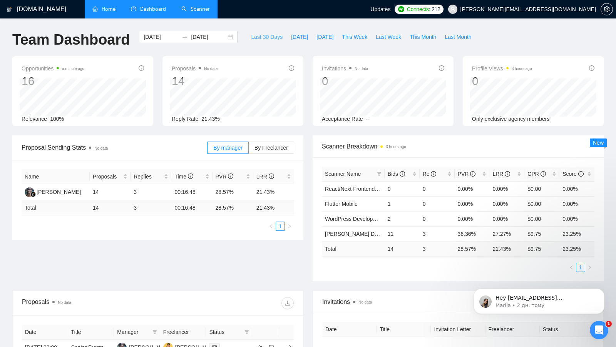
click at [251, 38] on span "Last 30 Days" at bounding box center [267, 37] width 32 height 8
type input "[DATE]"
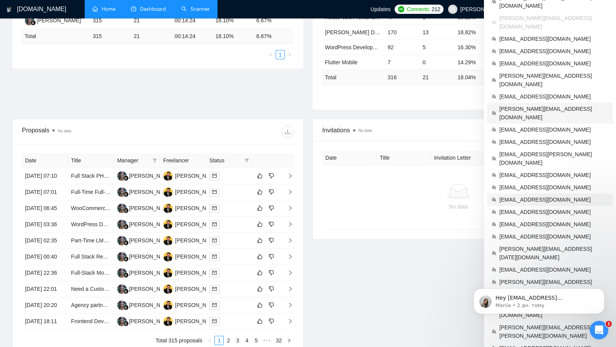
scroll to position [181, 0]
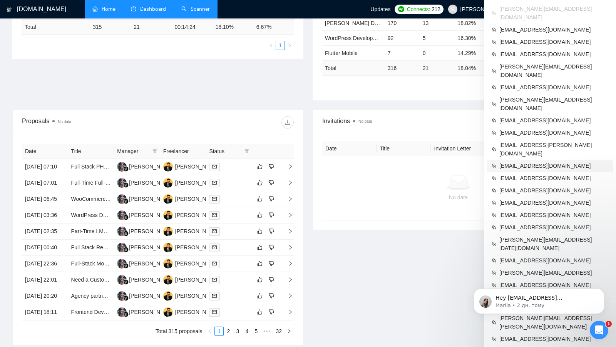
click at [550, 162] on span "[EMAIL_ADDRESS][DOMAIN_NAME]" at bounding box center [553, 166] width 109 height 8
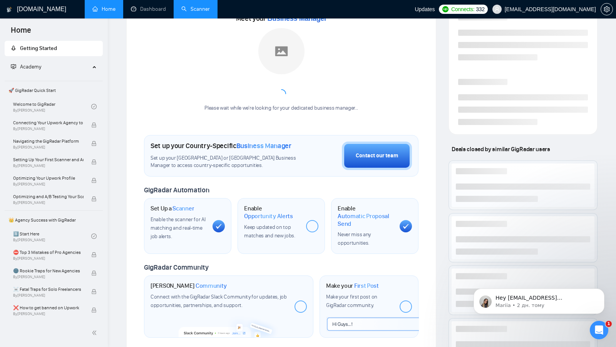
scroll to position [95, 0]
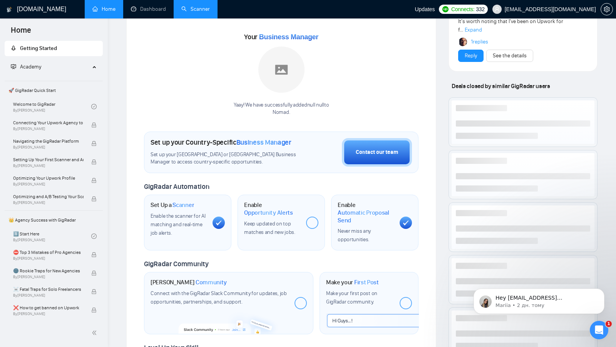
click at [167, 21] on div "Your Business Manager Yaay! We have successfully added null null to Nomad ." at bounding box center [281, 67] width 274 height 98
click at [155, 12] on link "Dashboard" at bounding box center [148, 9] width 35 height 7
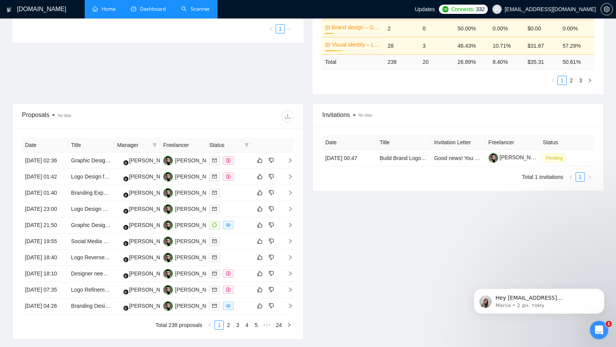
scroll to position [253, 0]
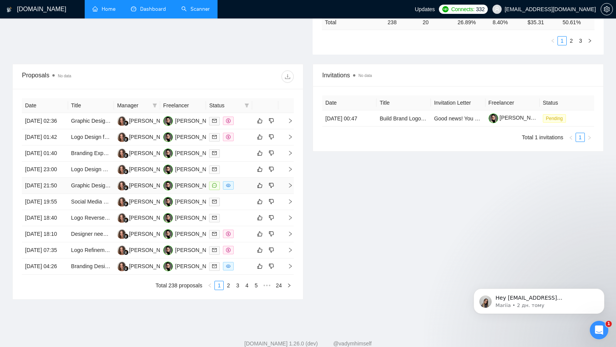
click at [248, 190] on div at bounding box center [229, 185] width 40 height 9
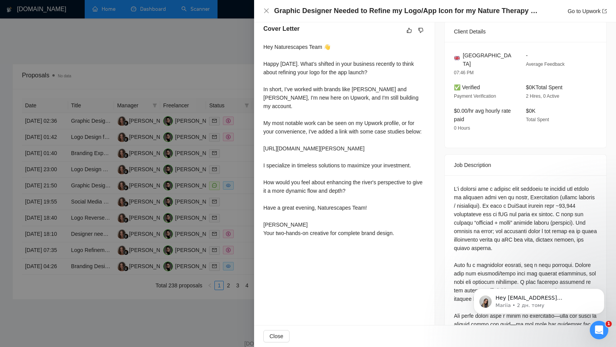
scroll to position [204, 0]
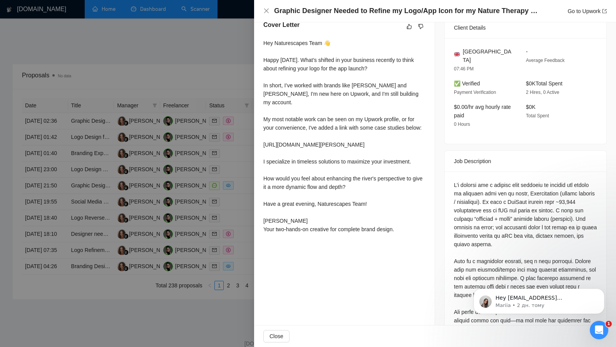
click at [239, 174] on div at bounding box center [308, 173] width 616 height 347
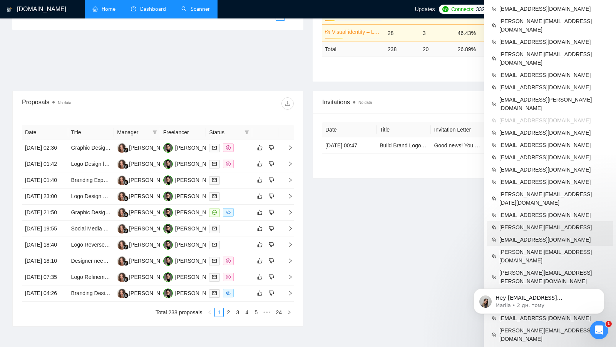
scroll to position [226, 0]
click at [556, 224] on span "[PERSON_NAME][EMAIL_ADDRESS]" at bounding box center [553, 228] width 109 height 8
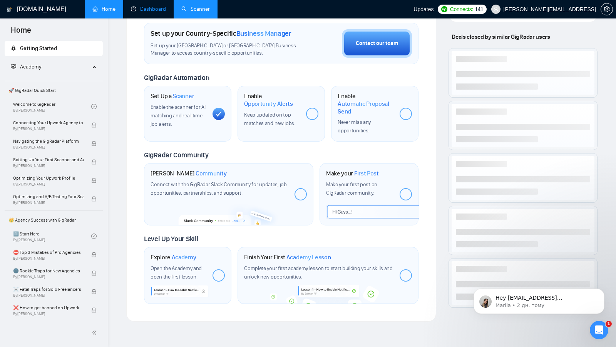
click at [142, 12] on link "Dashboard" at bounding box center [148, 9] width 35 height 7
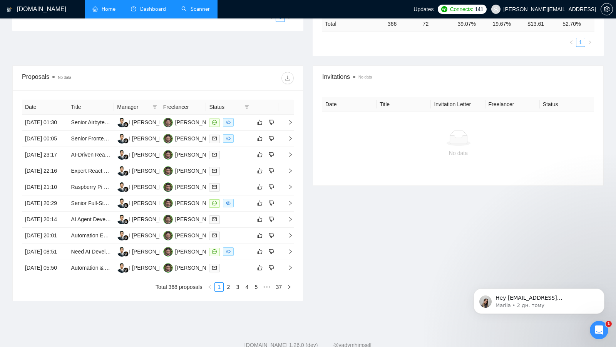
scroll to position [228, 0]
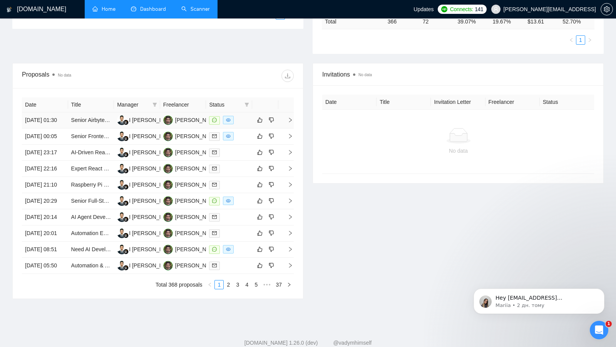
click at [248, 124] on div at bounding box center [229, 120] width 40 height 9
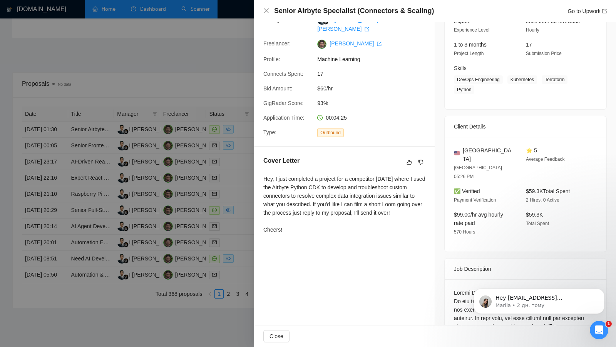
scroll to position [94, 0]
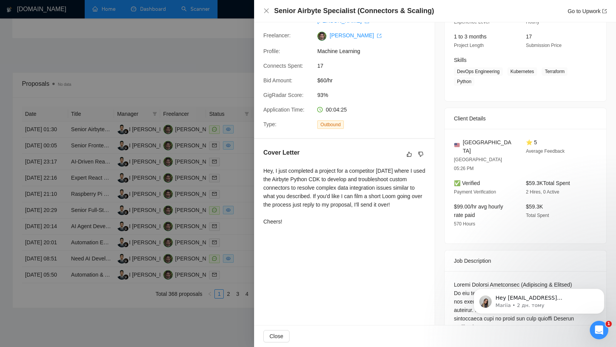
click at [214, 106] on div at bounding box center [308, 173] width 616 height 347
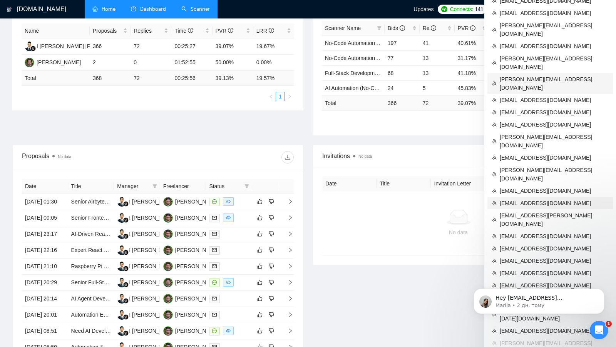
scroll to position [147, 0]
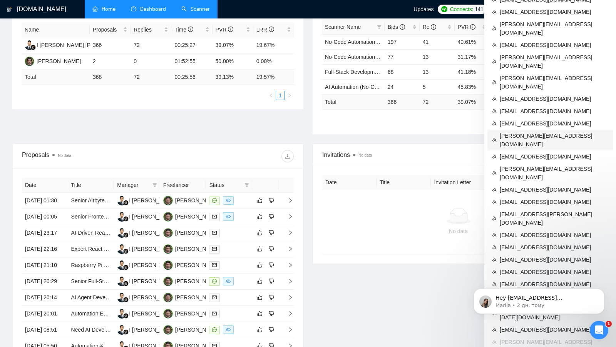
click at [554, 132] on span "[PERSON_NAME][EMAIL_ADDRESS][DOMAIN_NAME]" at bounding box center [554, 140] width 109 height 17
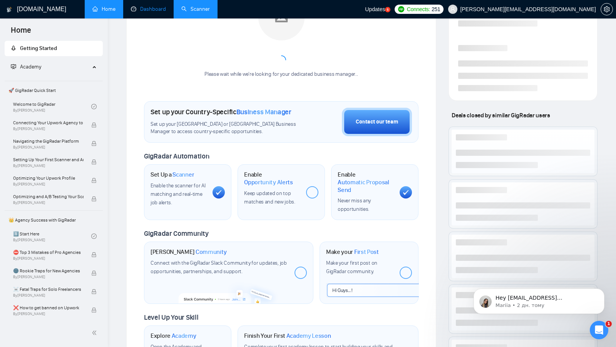
click at [153, 10] on link "Dashboard" at bounding box center [148, 9] width 35 height 7
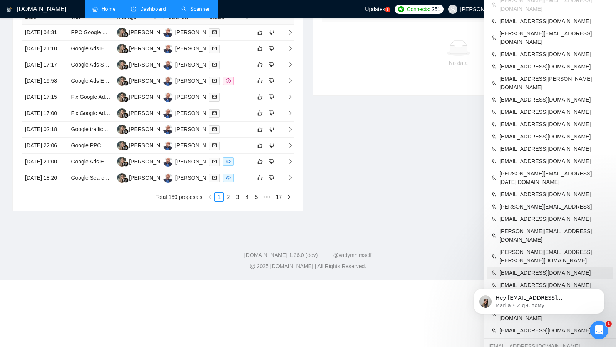
scroll to position [332, 0]
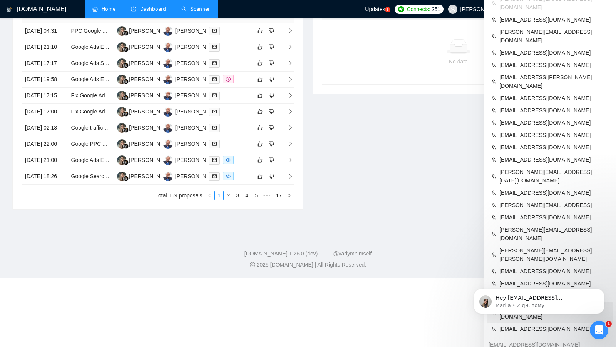
click at [566, 304] on span "[PERSON_NAME][EMAIL_ADDRESS][DOMAIN_NAME]" at bounding box center [553, 312] width 109 height 17
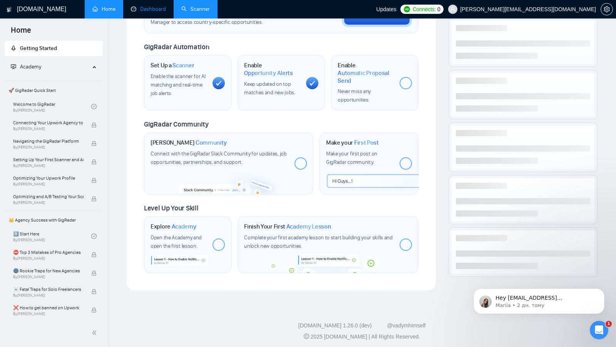
click at [156, 7] on link "Dashboard" at bounding box center [148, 9] width 35 height 7
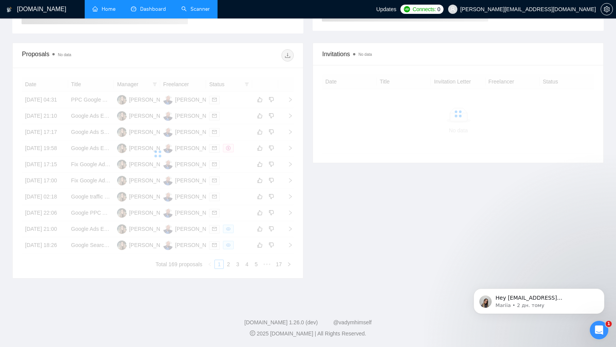
scroll to position [64, 0]
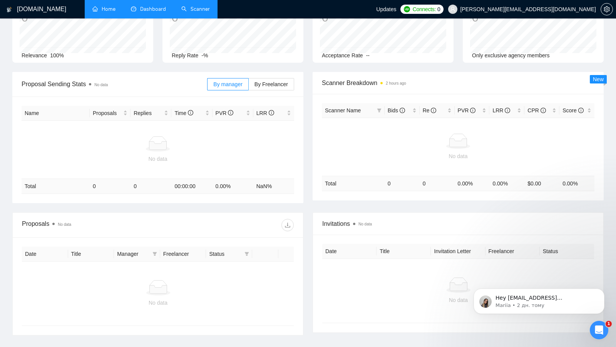
click at [193, 8] on link "Scanner" at bounding box center [195, 9] width 28 height 7
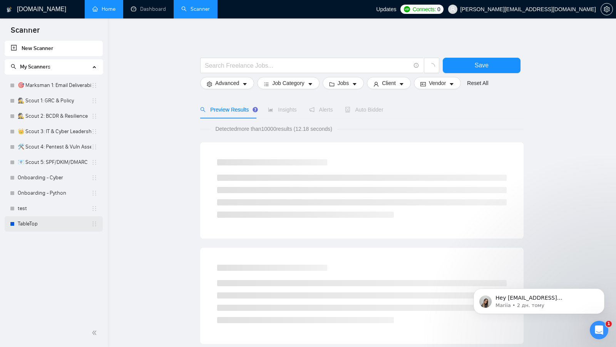
click at [55, 224] on link "TableTop" at bounding box center [55, 223] width 74 height 15
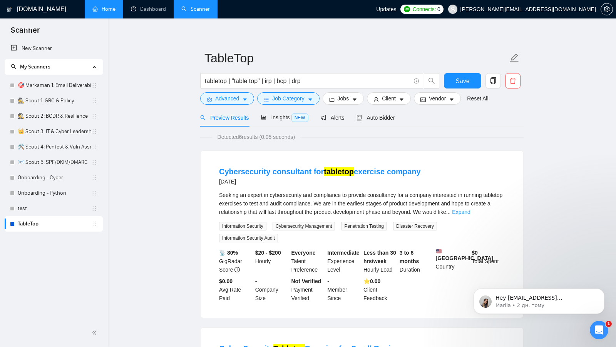
scroll to position [5, 0]
click at [72, 126] on link "👑 Scout 3: IT & Cyber Leadership" at bounding box center [55, 131] width 74 height 15
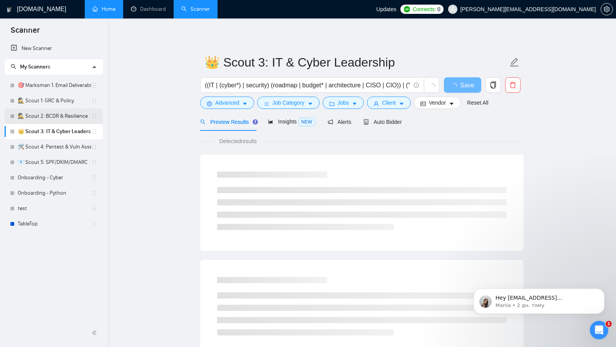
click at [74, 114] on link "🕵️ Scout 2: BCDR & Resilience" at bounding box center [55, 116] width 74 height 15
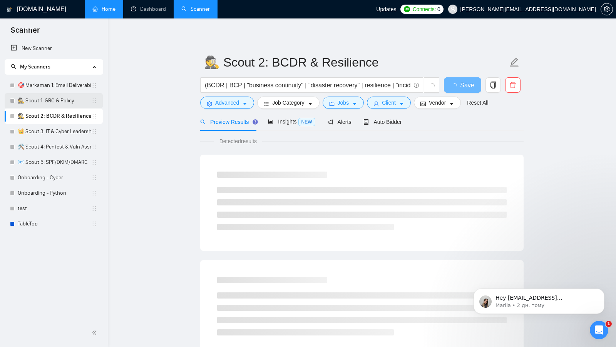
click at [68, 99] on link "🕵️ Scout 1: GRC & Policy" at bounding box center [55, 100] width 74 height 15
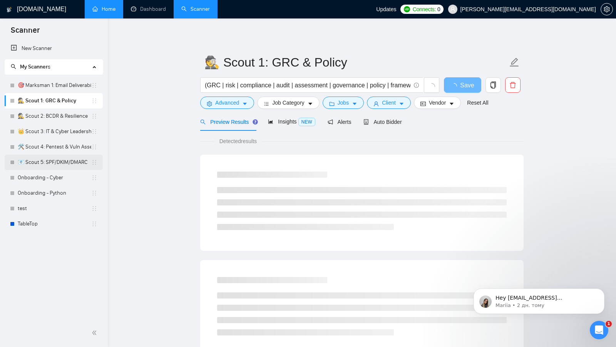
click at [59, 156] on link "📧 Scout 5: SPF/DKIM/DMARC" at bounding box center [55, 162] width 74 height 15
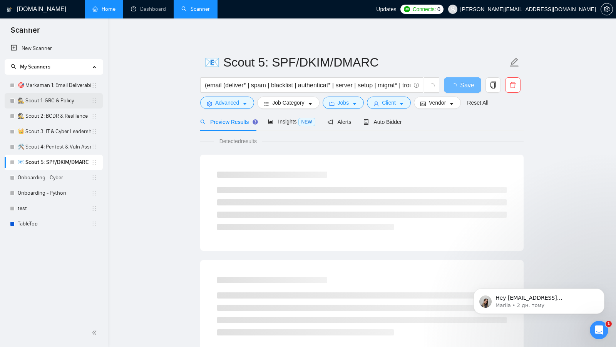
click at [59, 103] on link "🕵️ Scout 1: GRC & Policy" at bounding box center [55, 100] width 74 height 15
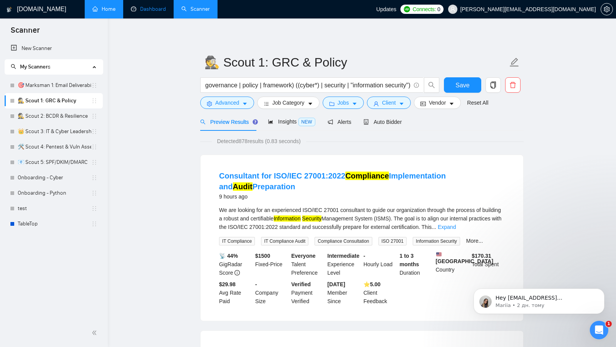
click at [157, 6] on link "Dashboard" at bounding box center [148, 9] width 35 height 7
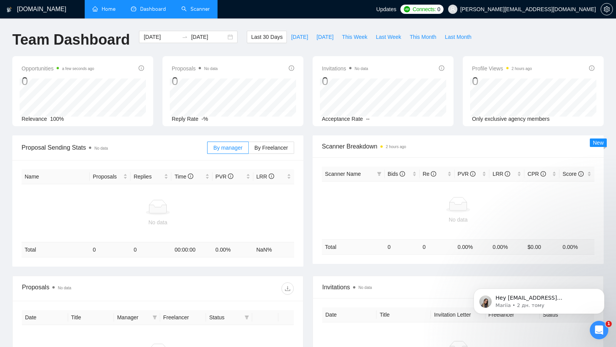
click at [109, 18] on li "Home" at bounding box center [104, 9] width 38 height 18
click at [109, 12] on link "Home" at bounding box center [103, 9] width 23 height 7
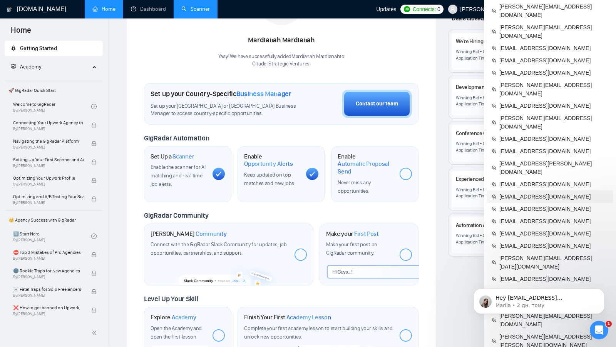
scroll to position [162, 0]
click at [536, 181] on span "[EMAIL_ADDRESS][DOMAIN_NAME]" at bounding box center [553, 185] width 109 height 8
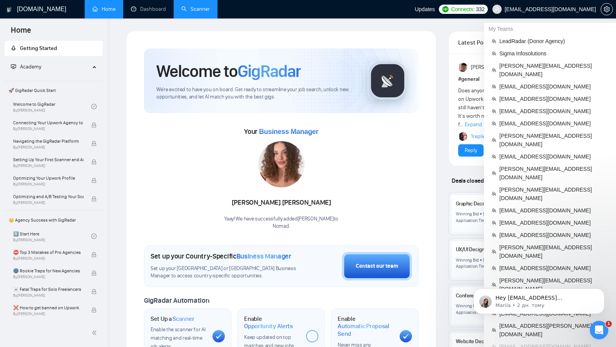
click at [579, 9] on span "[EMAIL_ADDRESS][DOMAIN_NAME]" at bounding box center [550, 9] width 91 height 0
copy div "[EMAIL_ADDRESS][DOMAIN_NAME]"
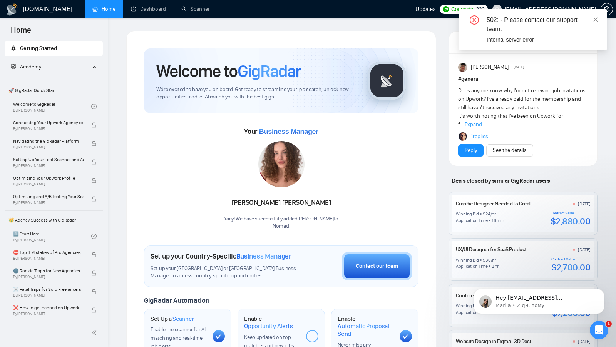
click at [599, 20] on div "502: - Please contact our support team. Internal server error" at bounding box center [533, 29] width 148 height 41
click at [594, 17] on icon "close" at bounding box center [595, 19] width 5 height 5
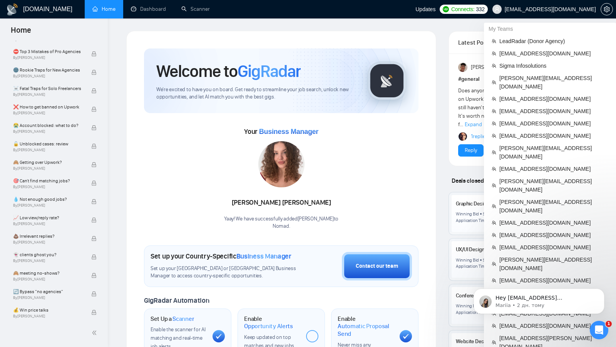
scroll to position [224, 0]
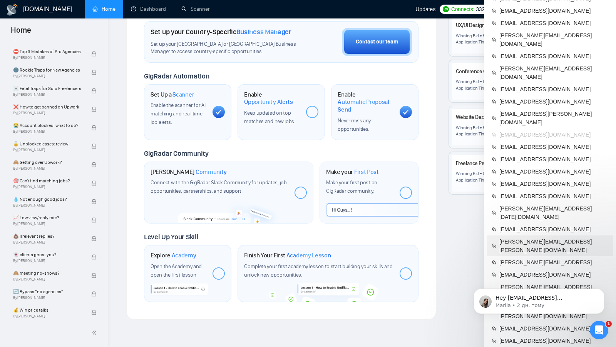
click at [544, 238] on span "martin.lostak.ai@gmail.com" at bounding box center [553, 246] width 109 height 17
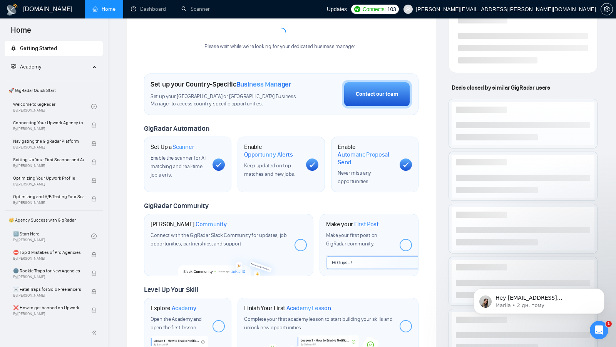
scroll to position [224, 0]
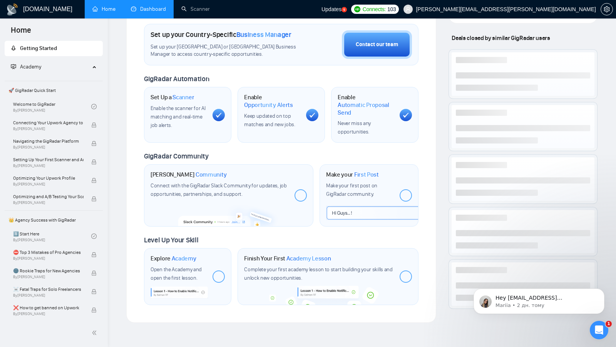
click at [142, 12] on link "Dashboard" at bounding box center [148, 9] width 35 height 7
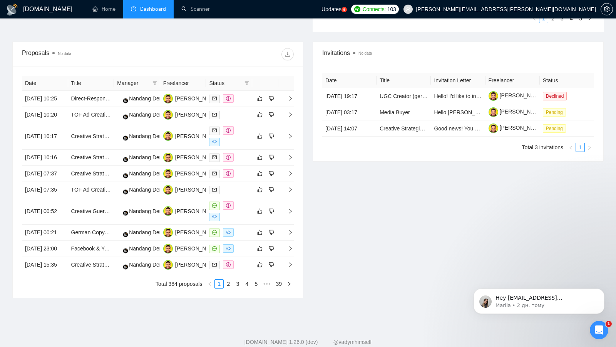
scroll to position [347, 0]
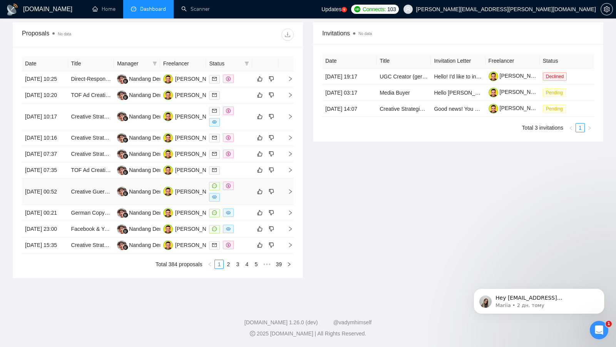
click at [245, 182] on div at bounding box center [229, 192] width 40 height 20
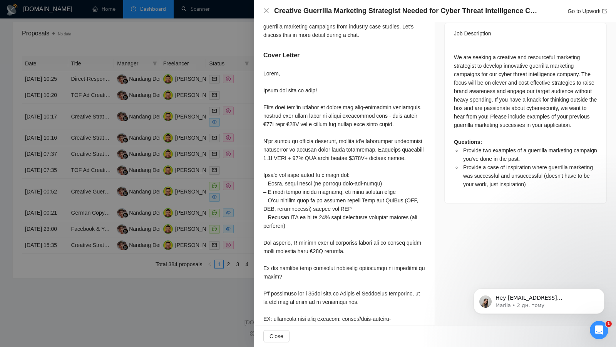
scroll to position [398, 0]
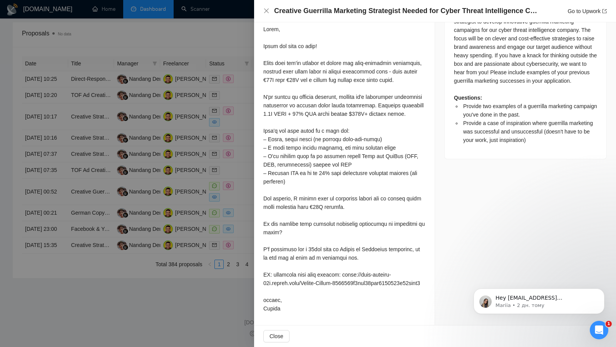
click at [237, 222] on div at bounding box center [308, 173] width 616 height 347
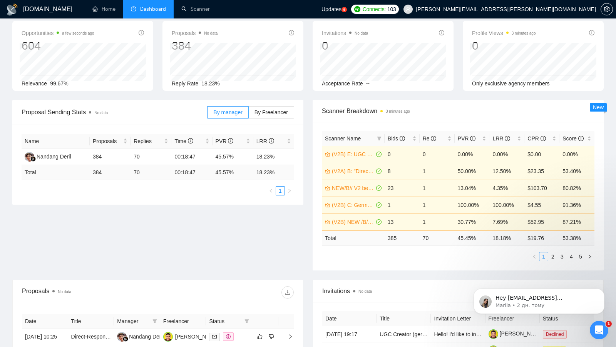
scroll to position [0, 0]
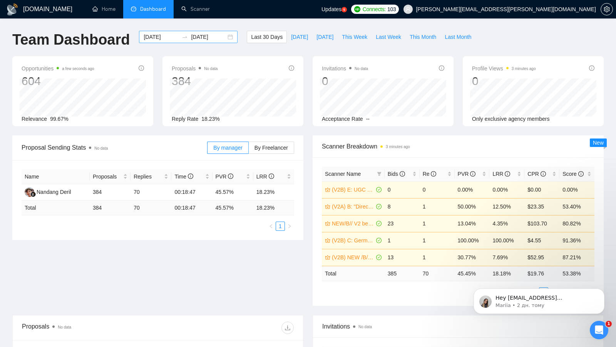
click at [225, 40] on div "[DATE] [DATE]" at bounding box center [188, 37] width 99 height 12
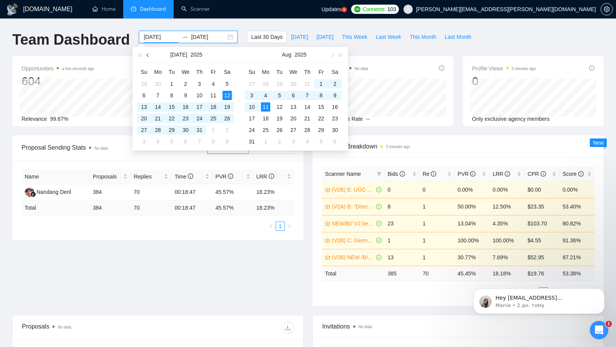
click at [147, 55] on span "button" at bounding box center [149, 55] width 4 height 4
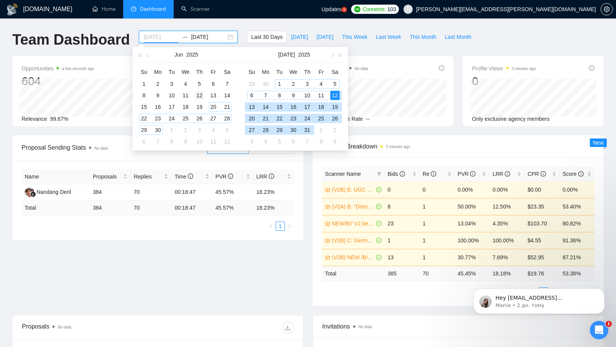
type input "[DATE]"
click at [198, 96] on div "12" at bounding box center [199, 95] width 9 height 9
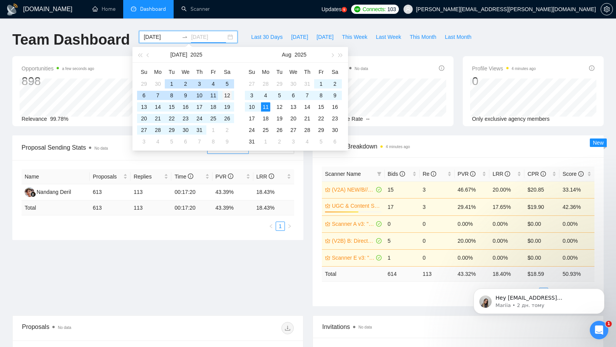
type input "[DATE]"
click at [227, 96] on div "12" at bounding box center [227, 95] width 9 height 9
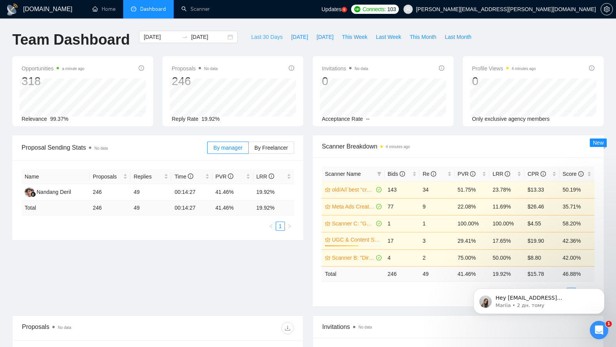
click at [261, 39] on span "Last 30 Days" at bounding box center [267, 37] width 32 height 8
type input "[DATE]"
click at [185, 10] on link "Scanner" at bounding box center [195, 9] width 28 height 7
